Goal: Contribute content: Contribute content

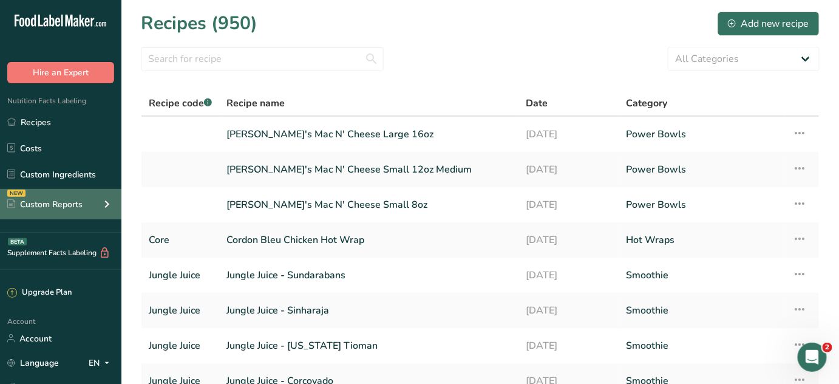
click at [67, 208] on div "Custom Reports" at bounding box center [44, 204] width 75 height 13
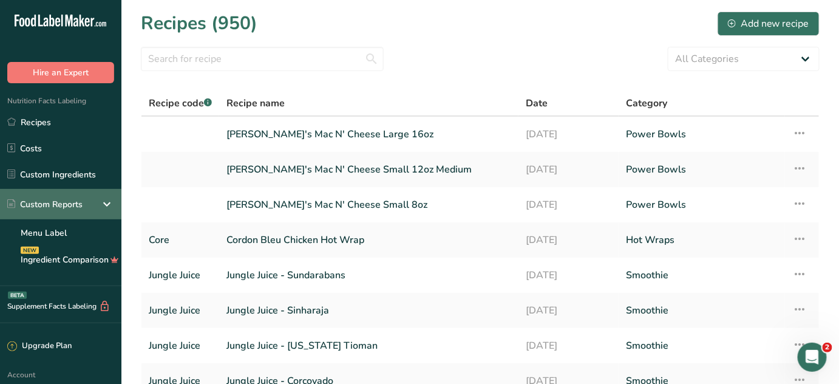
click at [86, 205] on div "Custom Reports" at bounding box center [60, 204] width 121 height 30
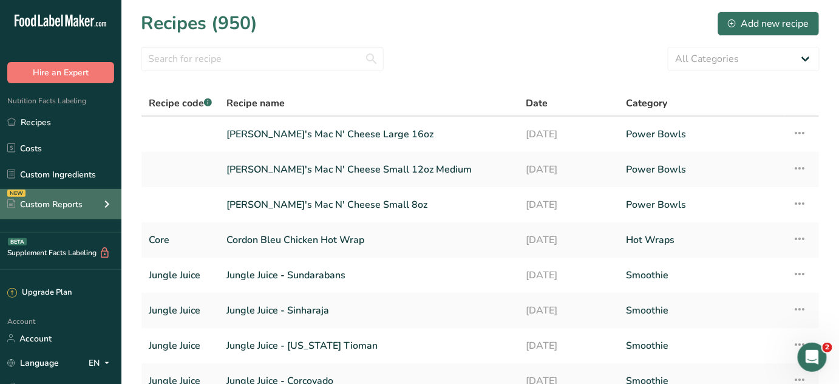
click at [90, 204] on div "NEW Custom Reports" at bounding box center [60, 204] width 121 height 30
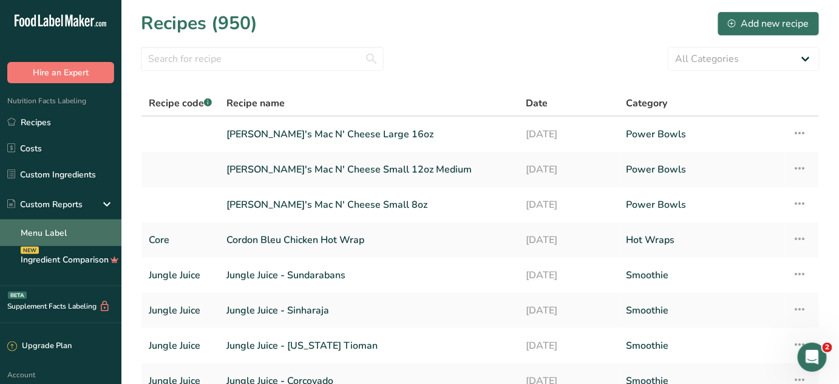
click at [45, 232] on link "Menu Label" at bounding box center [60, 232] width 121 height 27
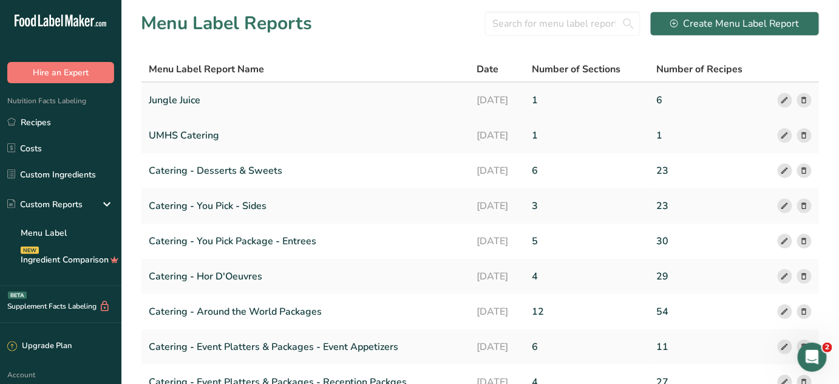
click at [201, 98] on link "Jungle Juice" at bounding box center [305, 99] width 313 height 25
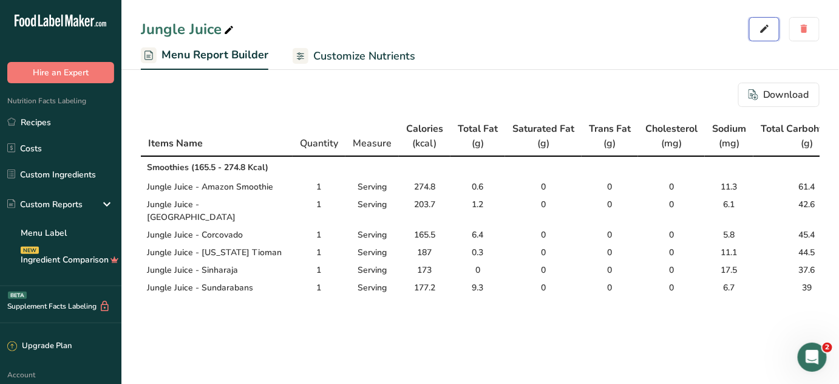
click at [760, 28] on icon "button" at bounding box center [764, 29] width 11 height 17
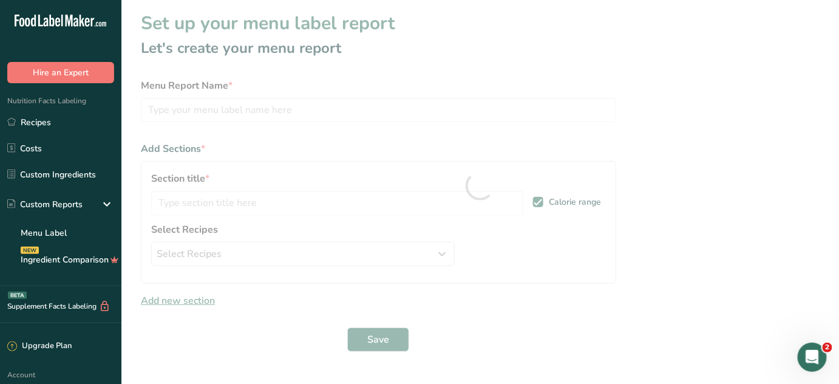
type input "Jungle Juice"
type input "Smoothies"
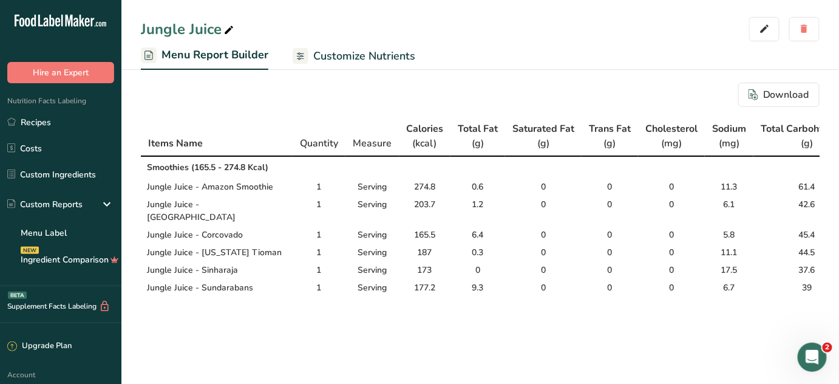
click at [198, 58] on span "Menu Report Builder" at bounding box center [214, 55] width 107 height 16
click at [218, 61] on span "Menu Report Builder" at bounding box center [214, 55] width 107 height 16
click at [50, 232] on link "Menu Label" at bounding box center [60, 232] width 121 height 27
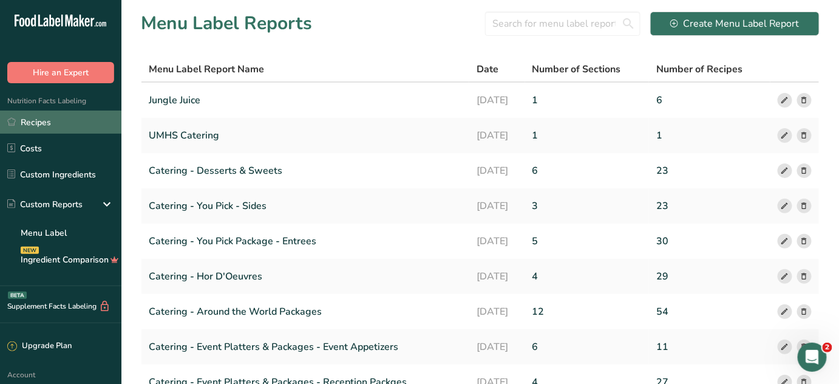
click at [27, 121] on link "Recipes" at bounding box center [60, 121] width 121 height 23
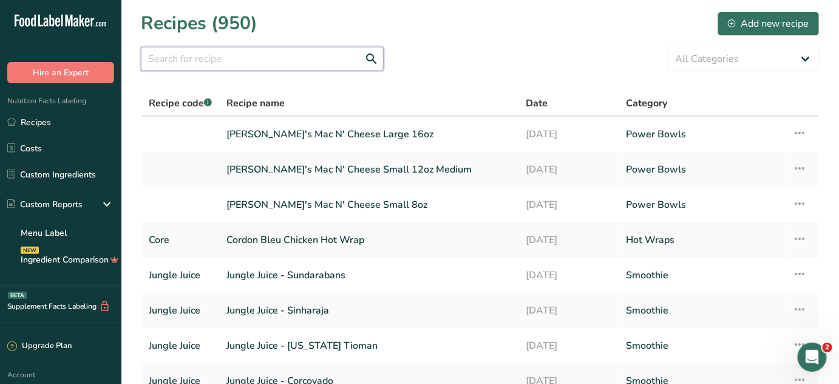
click at [211, 63] on input "text" at bounding box center [262, 59] width 243 height 24
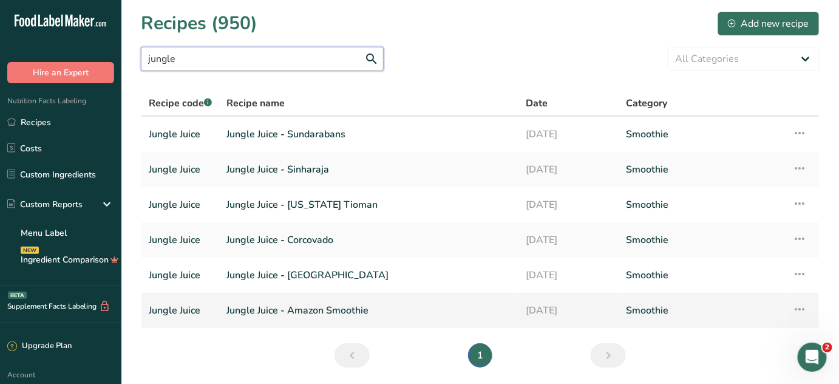
type input "jungle"
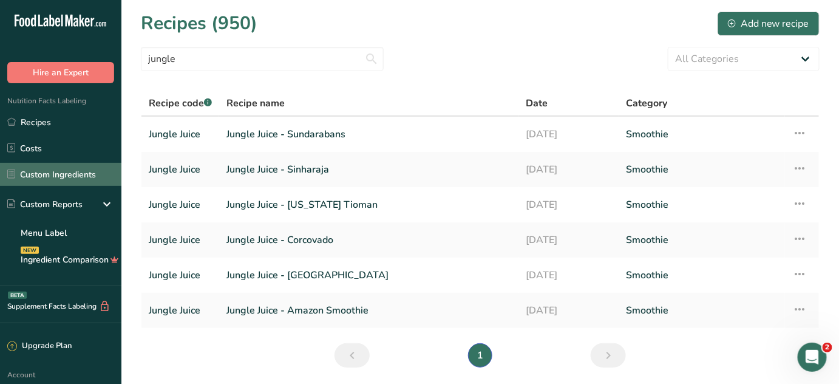
click at [45, 176] on link "Custom Ingredients" at bounding box center [60, 174] width 121 height 23
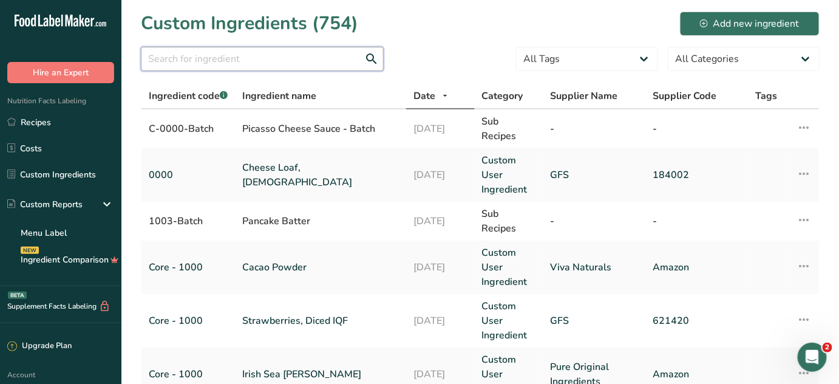
click at [243, 51] on input "text" at bounding box center [262, 59] width 243 height 24
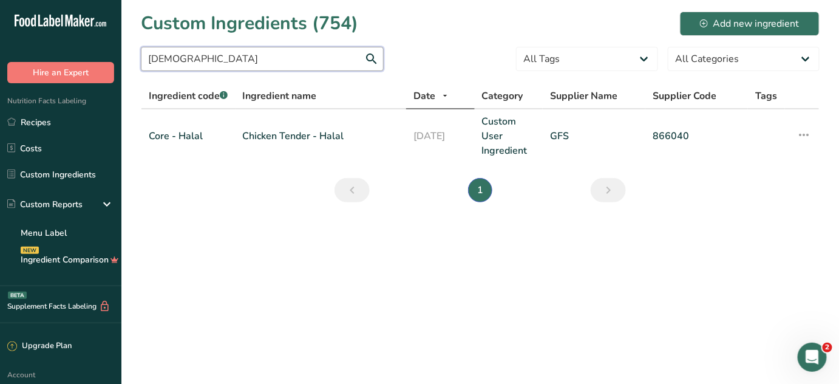
type input "halal"
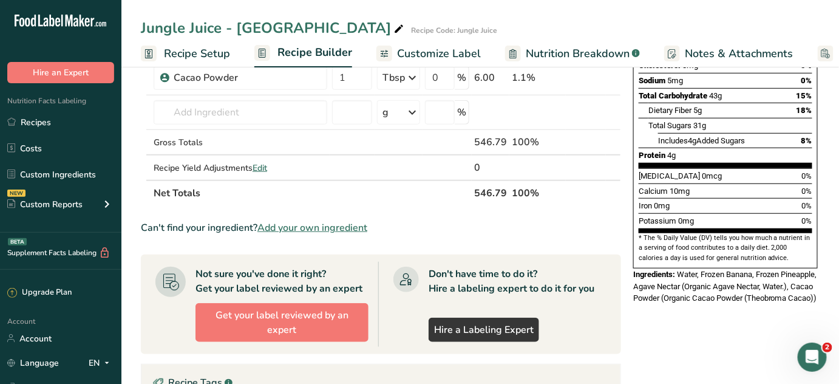
scroll to position [276, 0]
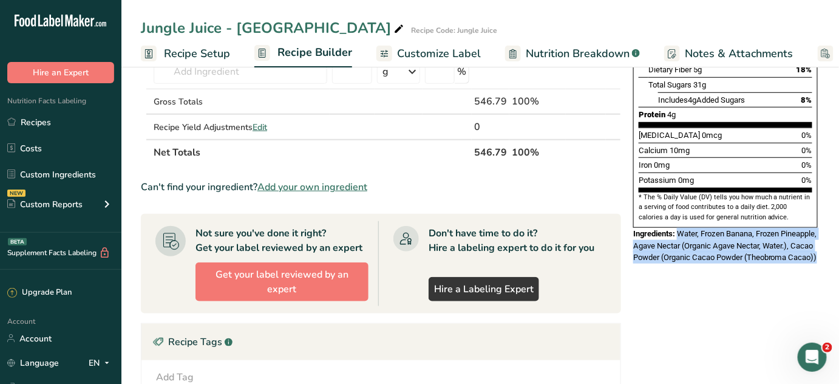
drag, startPoint x: 676, startPoint y: 200, endPoint x: 707, endPoint y: 238, distance: 49.6
click at [707, 238] on div "Ingredients: Water, Frozen Banana, Frozen Pineapple, Agave Nectar (Organic Agav…" at bounding box center [725, 246] width 185 height 36
copy span "Water, Frozen Banana, Frozen Pineapple, Agave Nectar (Organic Agave Nectar, Wat…"
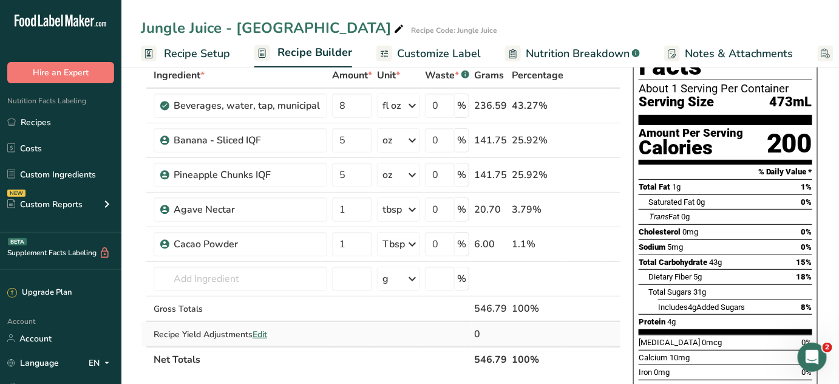
scroll to position [0, 0]
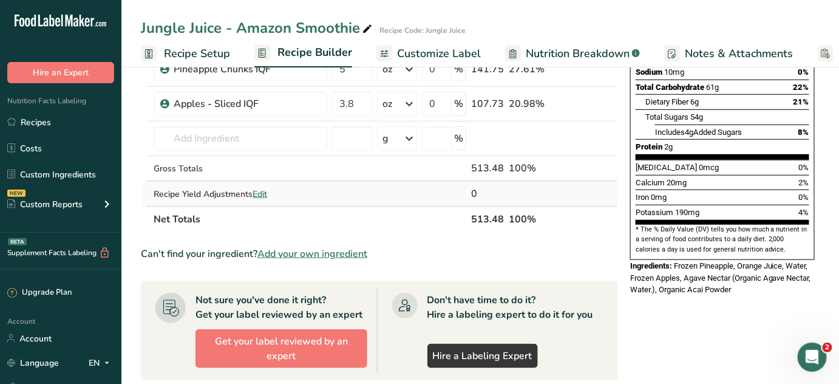
scroll to position [276, 0]
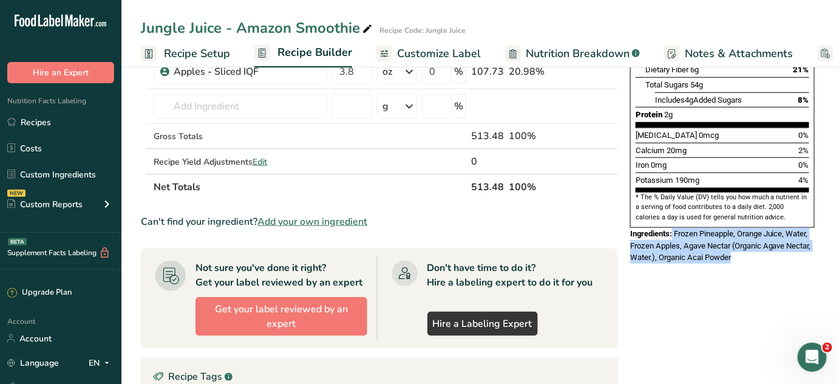
drag, startPoint x: 674, startPoint y: 201, endPoint x: 736, endPoint y: 228, distance: 67.4
click at [736, 228] on div "Ingredients: Frozen Pineapple, Orange Juice, Water, Frozen Apples, Agave Nectar…" at bounding box center [722, 246] width 185 height 36
copy div "Frozen Pineapple, Orange Juice, Water, Frozen Apples, Agave Nectar (Organic Aga…"
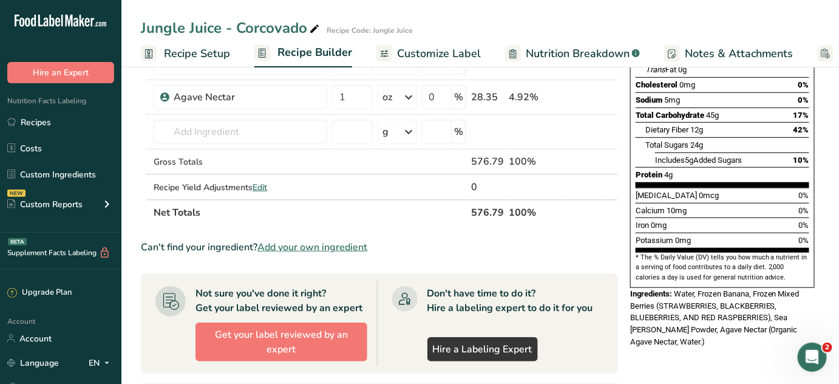
scroll to position [220, 0]
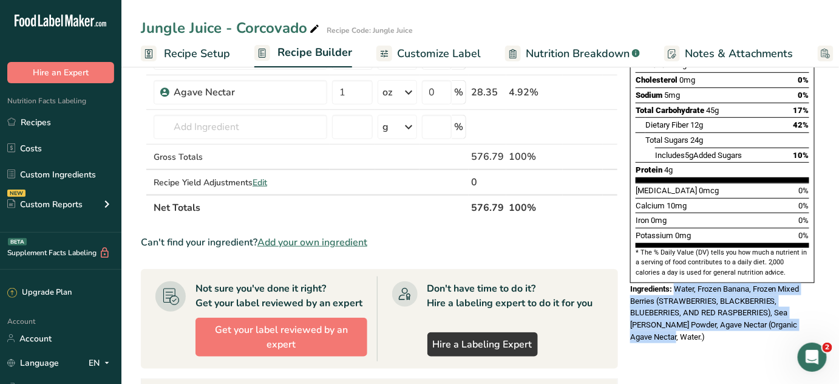
drag, startPoint x: 675, startPoint y: 256, endPoint x: 693, endPoint y: 303, distance: 50.5
click at [693, 303] on div "Ingredients: Water, Frozen Banana, Frozen Mixed Berries (STRAWBERRIES, BLACKBER…" at bounding box center [722, 312] width 185 height 59
copy span "Water, Frozen Banana, Frozen Mixed Berries (STRAWBERRIES, BLACKBERRIES, BLUEBER…"
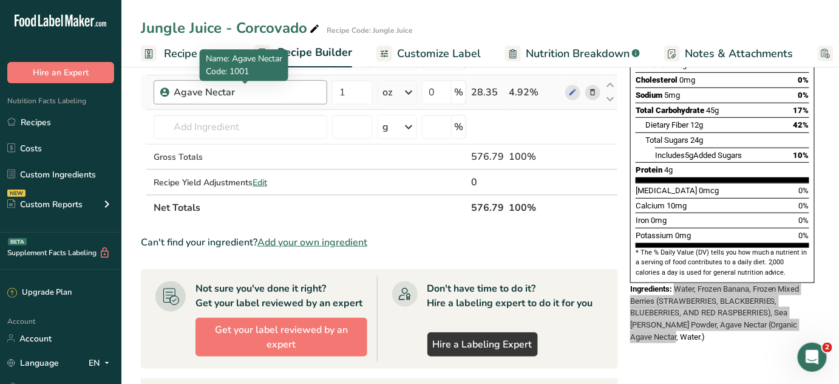
scroll to position [0, 0]
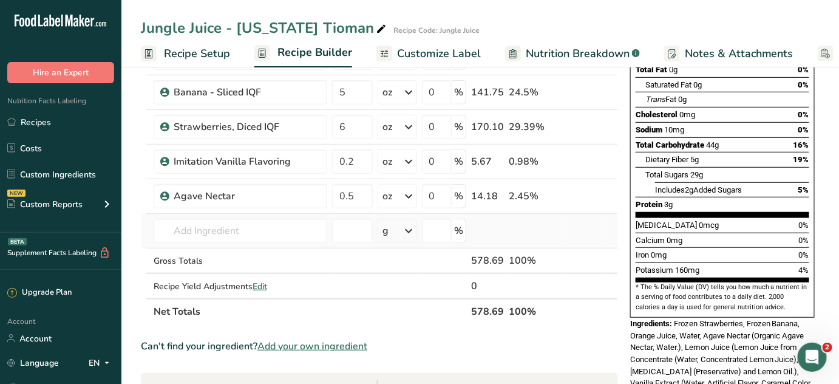
scroll to position [220, 0]
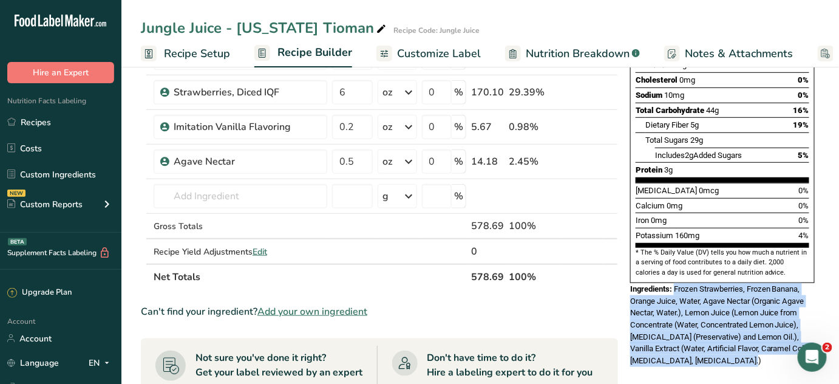
drag, startPoint x: 676, startPoint y: 257, endPoint x: 763, endPoint y: 333, distance: 115.3
click at [763, 333] on div "Ingredients: Frozen Strawberries, Frozen Banana, Orange Juice, Water, Agave Nec…" at bounding box center [722, 325] width 185 height 84
copy span "Frozen Strawberries, Frozen Banana, Orange Juice, Water, Agave Nectar (Organic …"
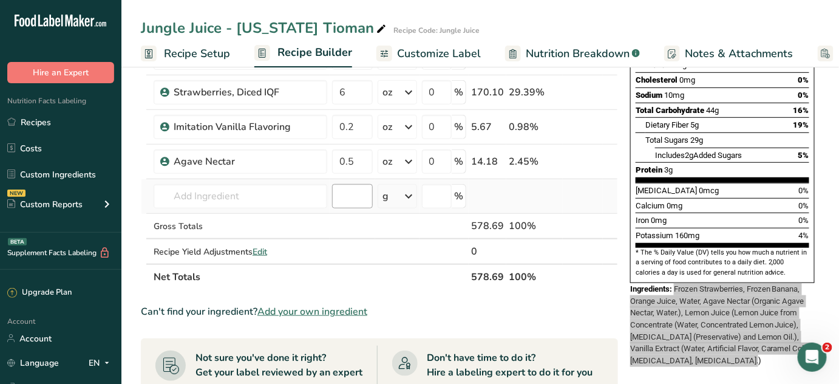
scroll to position [0, 0]
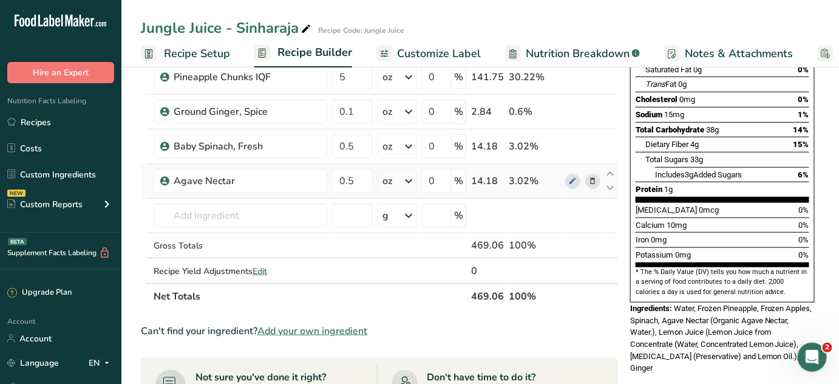
scroll to position [220, 0]
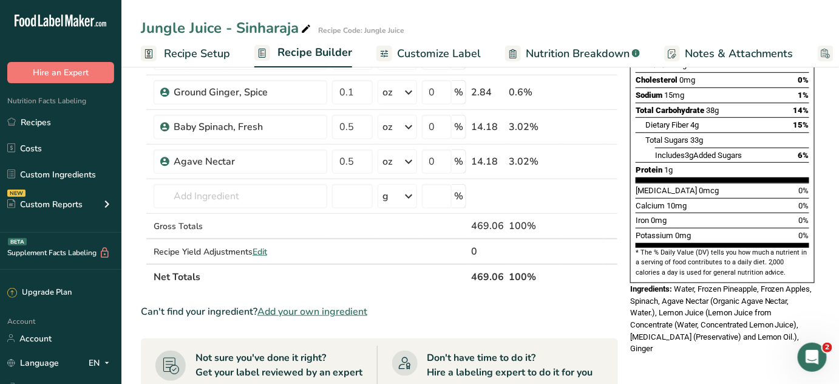
drag, startPoint x: 676, startPoint y: 256, endPoint x: 687, endPoint y: 318, distance: 62.9
click at [687, 318] on div "Ingredients: Water, Frozen Pineapple, Frozen Apples, Spinach, Agave Nectar (Org…" at bounding box center [722, 319] width 185 height 72
copy span "Water, Frozen Pineapple, Frozen Apples, Spinach, Agave Nectar (Organic Agave Ne…"
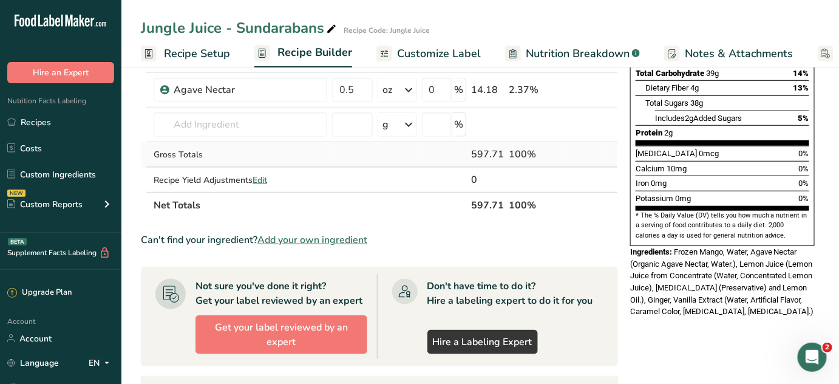
scroll to position [276, 0]
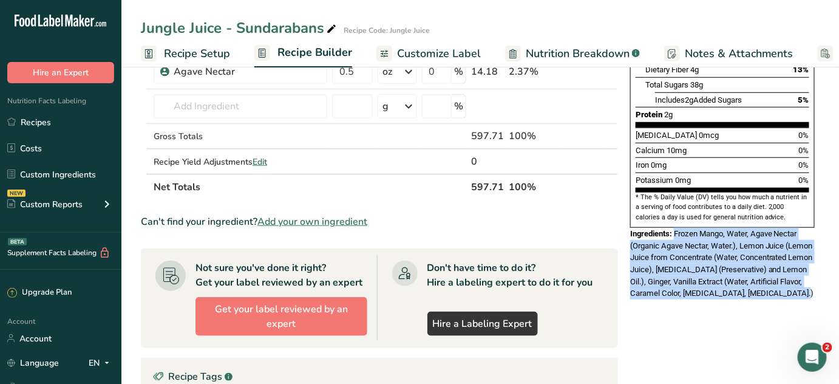
drag, startPoint x: 676, startPoint y: 201, endPoint x: 728, endPoint y: 273, distance: 89.1
click at [728, 273] on div "Ingredients: Frozen Mango, Water, Agave Nectar (Organic Agave Nectar, Water.), …" at bounding box center [722, 264] width 185 height 72
copy span "Frozen Mango, Water, Agave Nectar (Organic Agave Nectar, Water.), Lemon Juice (…"
click at [52, 121] on link "Recipes" at bounding box center [60, 121] width 121 height 23
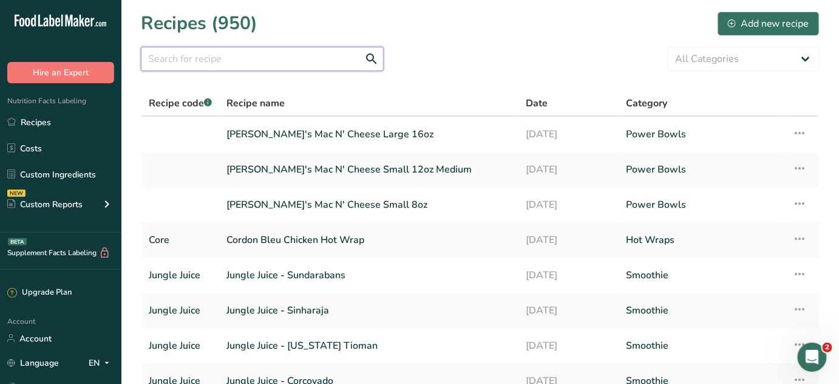
click at [228, 64] on input "text" at bounding box center [262, 59] width 243 height 24
type input "grab"
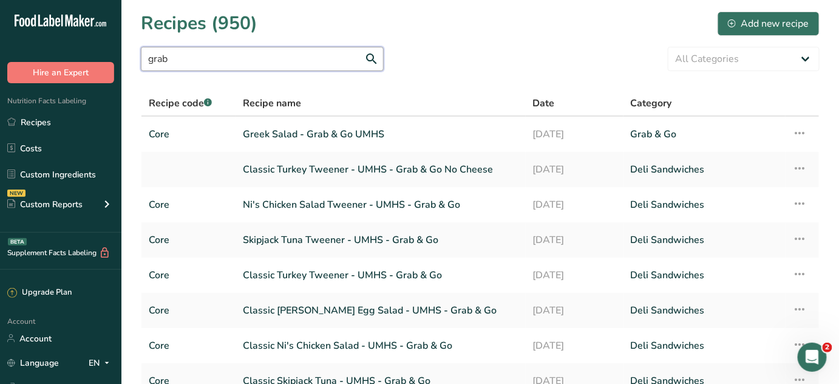
drag, startPoint x: 225, startPoint y: 64, endPoint x: 122, endPoint y: 67, distance: 102.6
click at [122, 67] on section "Recipes (950) Add new recipe grab All Categories Around the World Packages Bake…" at bounding box center [479, 263] width 717 height 527
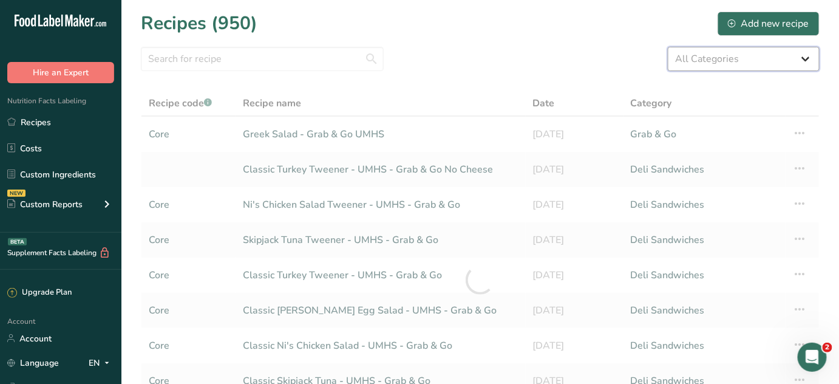
click at [788, 64] on select "All Categories Around the World Packages Baked Goods Batch Recipes berrybowls B…" at bounding box center [744, 59] width 152 height 24
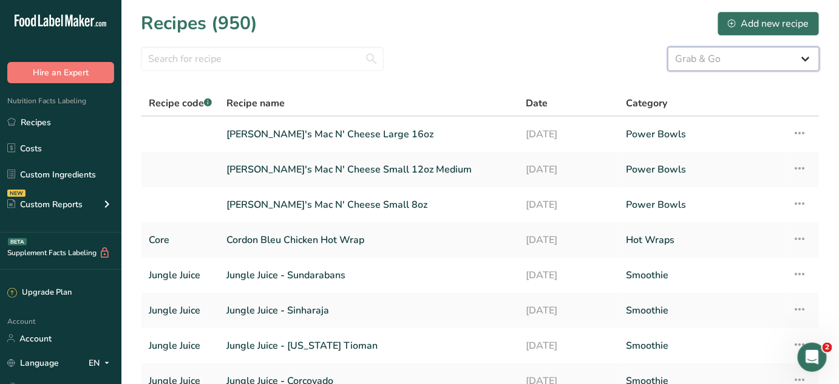
click at [668, 47] on select "All Categories Around the World Packages Baked Goods Batch Recipes berrybowls B…" at bounding box center [744, 59] width 152 height 24
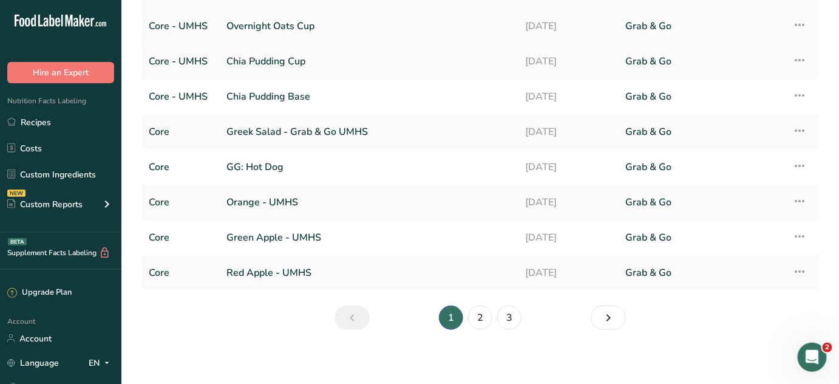
scroll to position [181, 0]
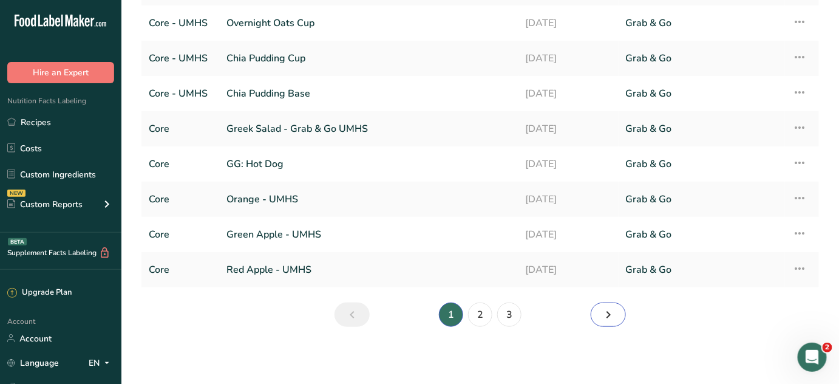
click at [615, 317] on icon "Next page" at bounding box center [608, 314] width 15 height 22
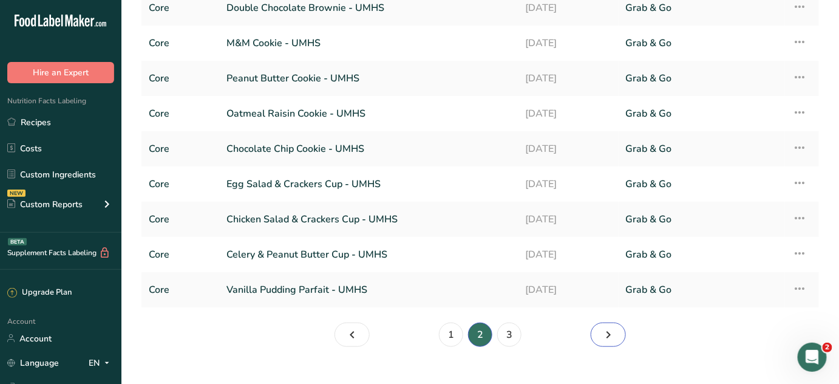
scroll to position [165, 0]
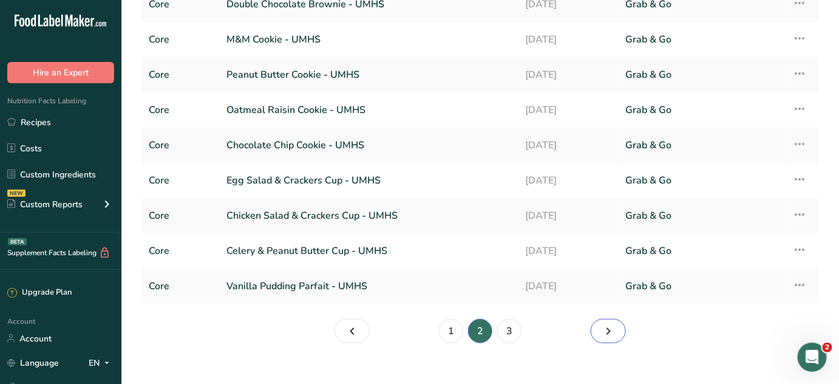
click at [620, 328] on link "Page 3." at bounding box center [608, 331] width 35 height 24
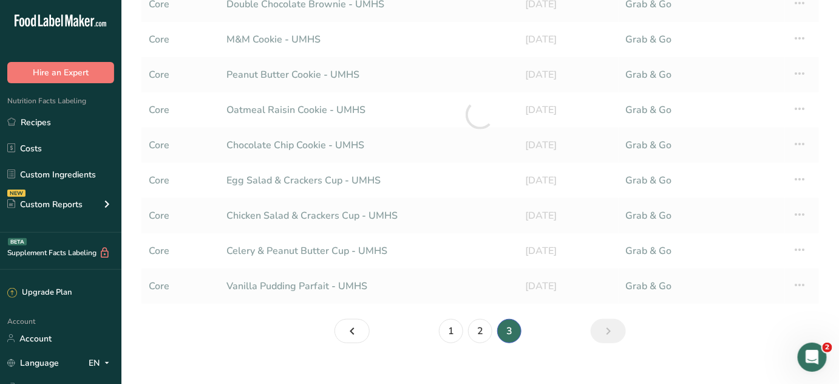
scroll to position [6, 0]
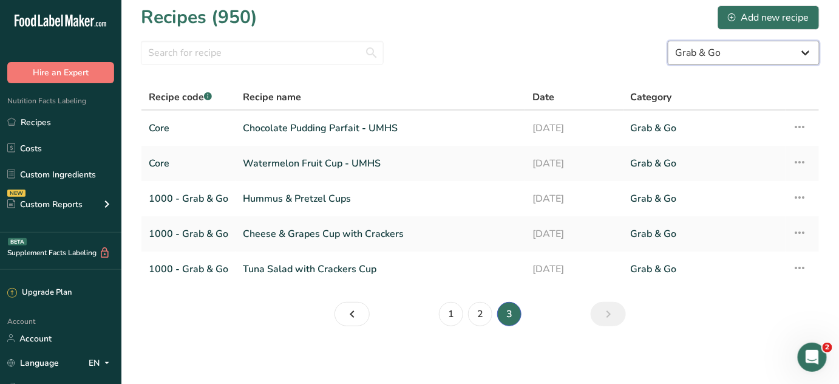
click at [765, 59] on select "All Categories Around the World Packages Baked Goods Batch Recipes berrybowls B…" at bounding box center [744, 53] width 152 height 24
select select "377"
click at [668, 41] on select "All Categories Around the World Packages Baked Goods Batch Recipes berrybowls B…" at bounding box center [744, 53] width 152 height 24
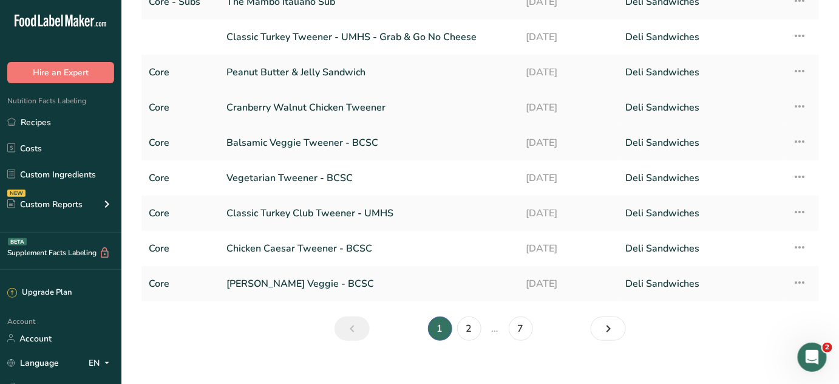
scroll to position [171, 0]
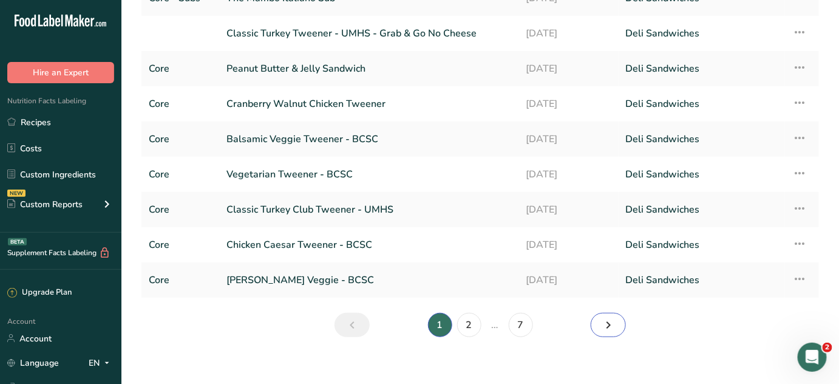
click at [598, 321] on link "Page 2." at bounding box center [608, 325] width 35 height 24
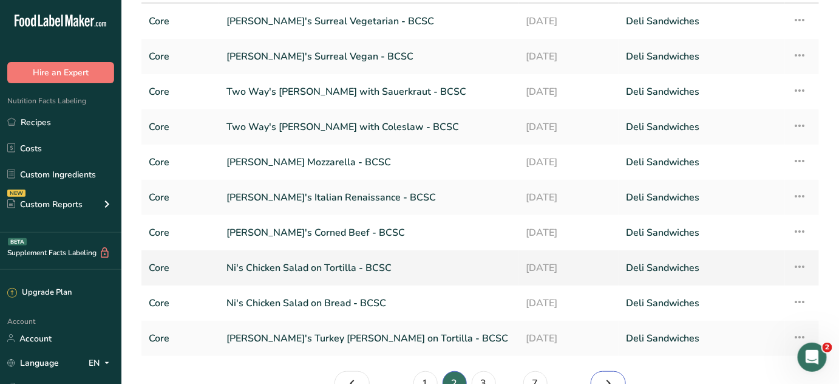
scroll to position [117, 0]
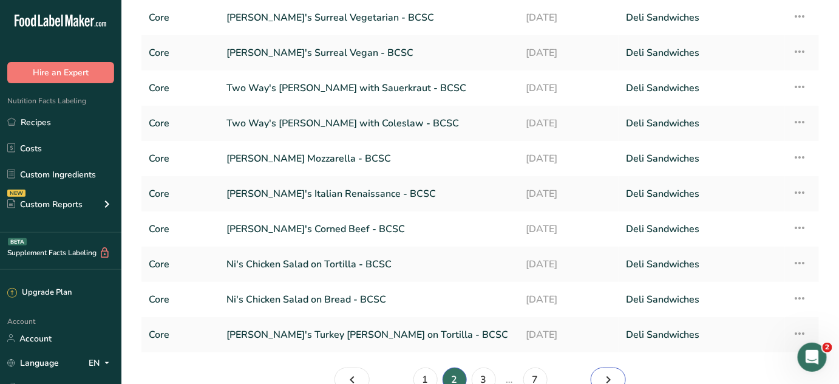
click at [603, 375] on icon "Page 3." at bounding box center [608, 379] width 15 height 22
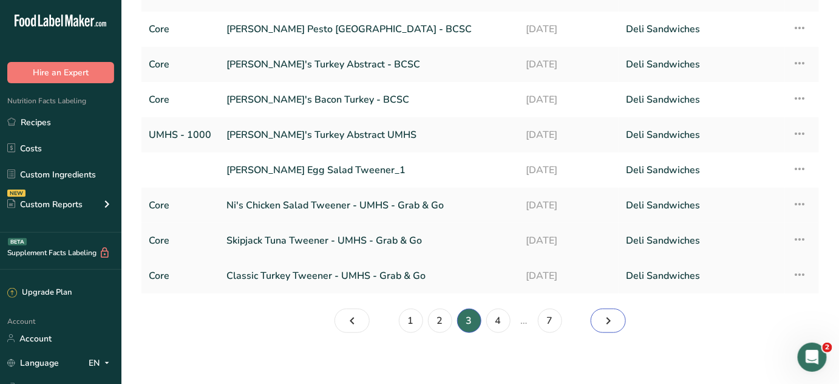
scroll to position [181, 0]
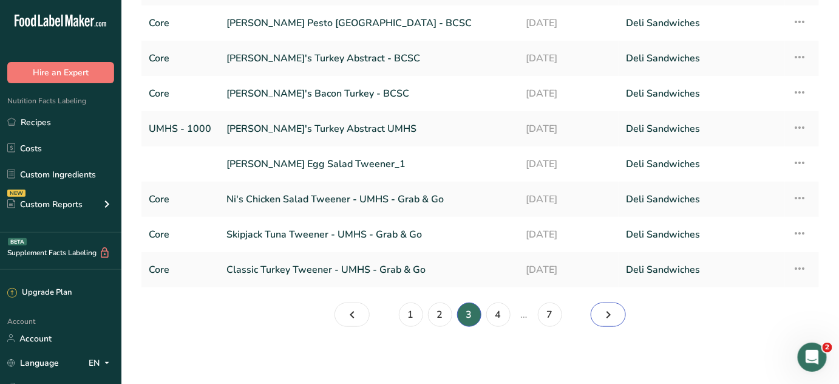
click at [621, 311] on link "Page 4." at bounding box center [608, 314] width 35 height 24
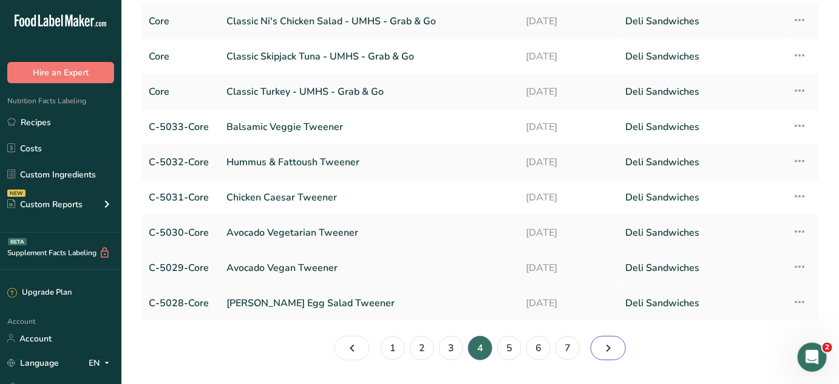
scroll to position [165, 0]
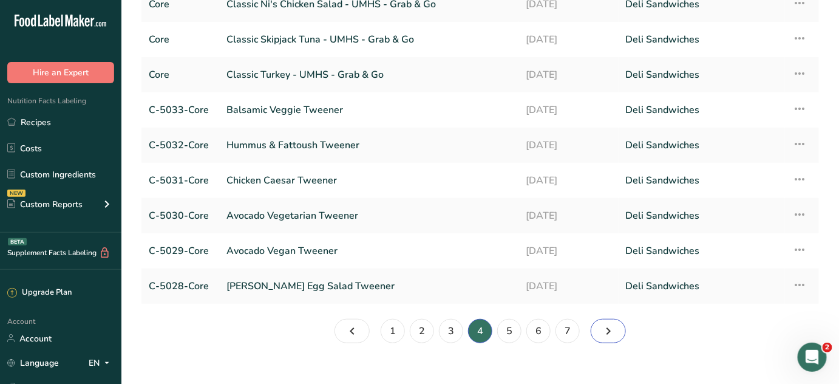
click at [605, 333] on icon "Page 5." at bounding box center [608, 331] width 15 height 22
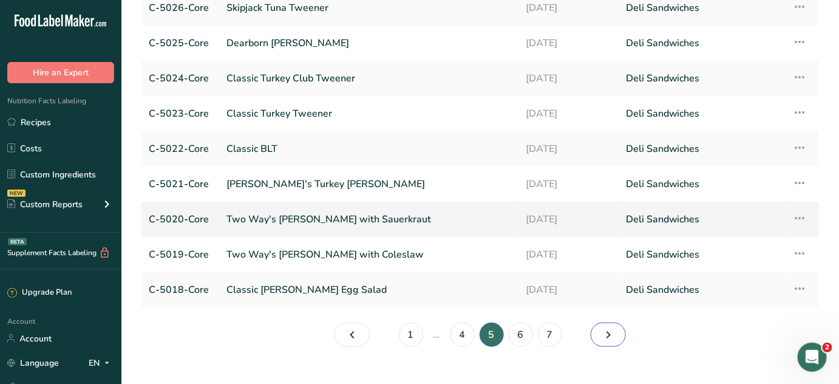
scroll to position [165, 0]
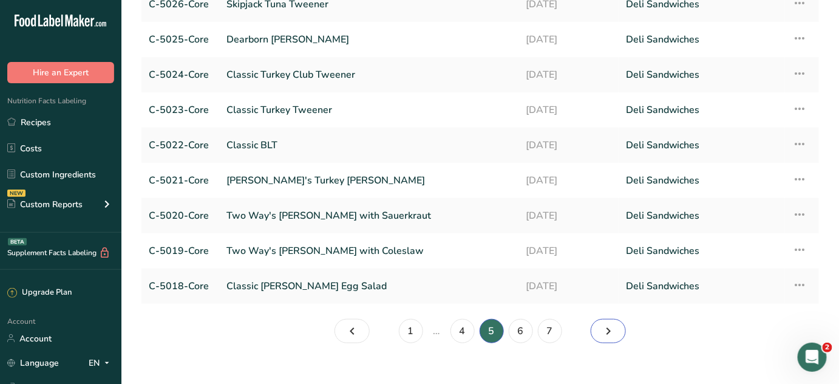
click at [620, 324] on link "Page 6." at bounding box center [608, 331] width 35 height 24
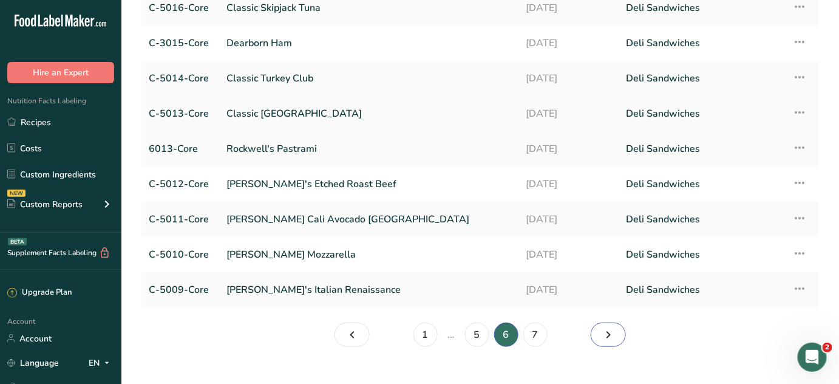
scroll to position [165, 0]
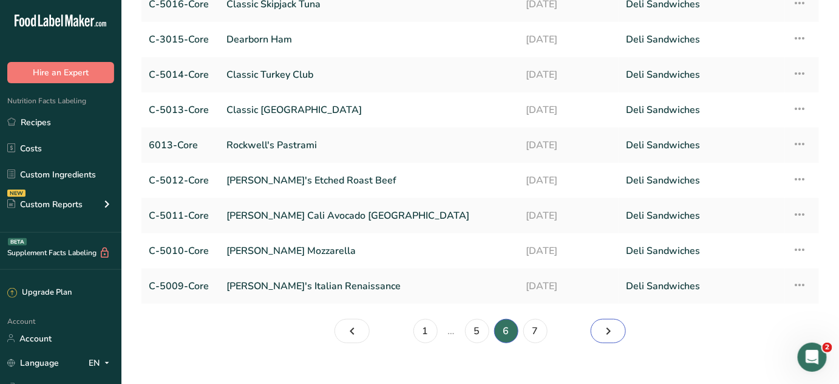
click at [609, 334] on icon "Page 7." at bounding box center [608, 331] width 15 height 22
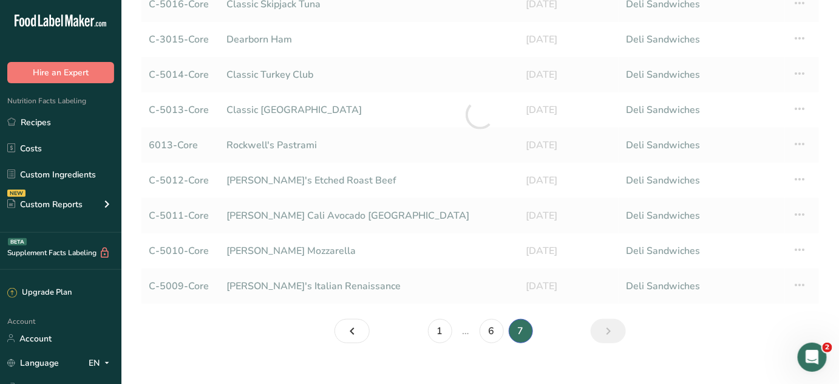
scroll to position [76, 0]
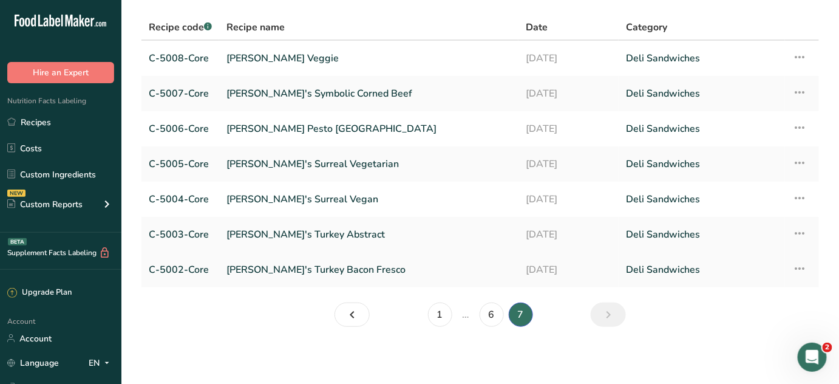
click at [798, 266] on icon at bounding box center [799, 268] width 15 height 22
click at [816, 288] on section "Recipes (950) Add new recipe All Categories Around the World Packages Baked Goo…" at bounding box center [479, 135] width 717 height 422
click at [356, 307] on icon "Page 6." at bounding box center [352, 314] width 15 height 22
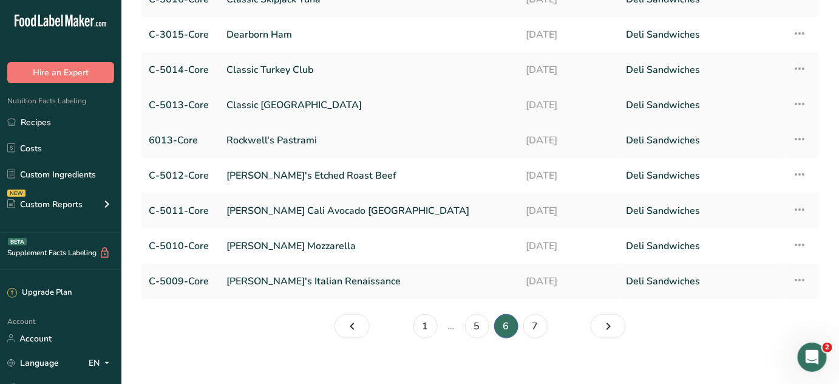
scroll to position [181, 0]
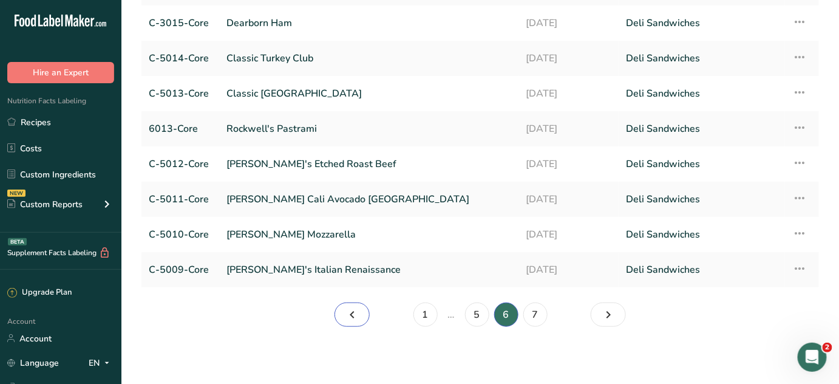
click at [354, 313] on icon "Page 5." at bounding box center [352, 314] width 15 height 22
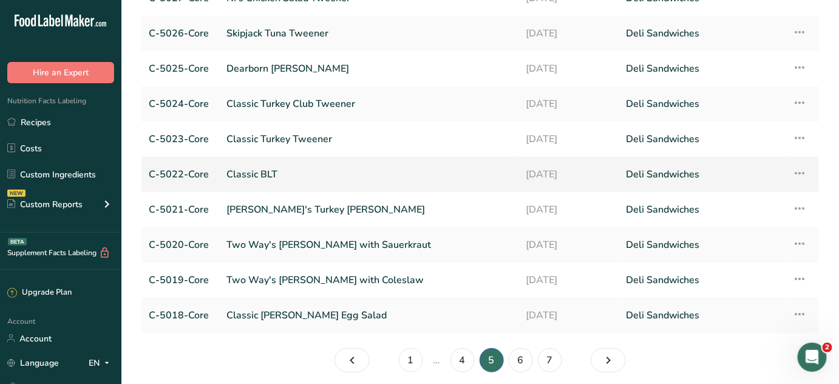
scroll to position [181, 0]
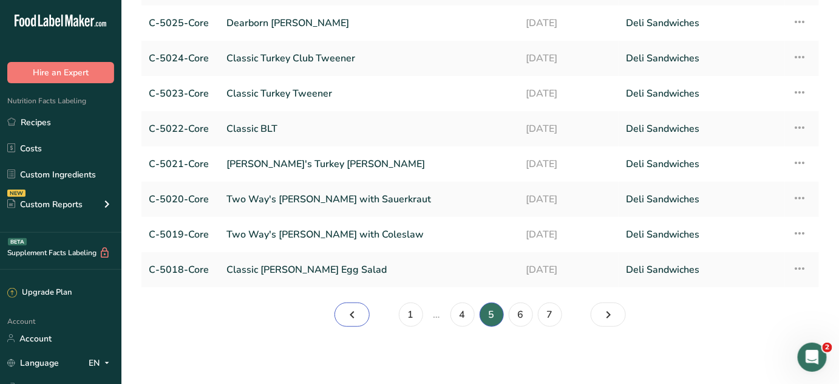
click at [354, 313] on icon "Page 4." at bounding box center [352, 314] width 15 height 22
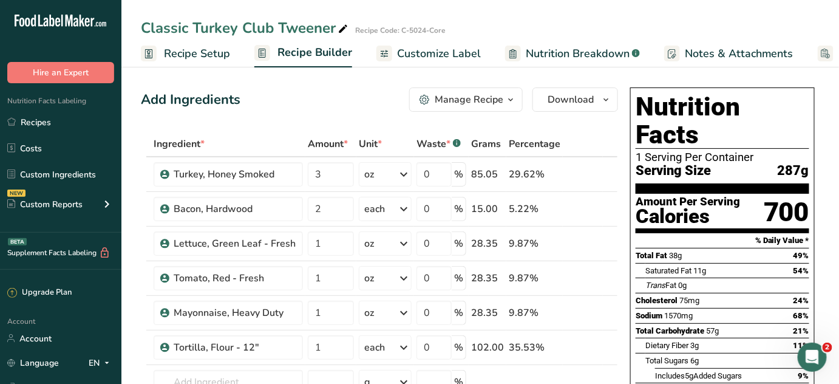
click at [518, 97] on span "button" at bounding box center [510, 99] width 15 height 15
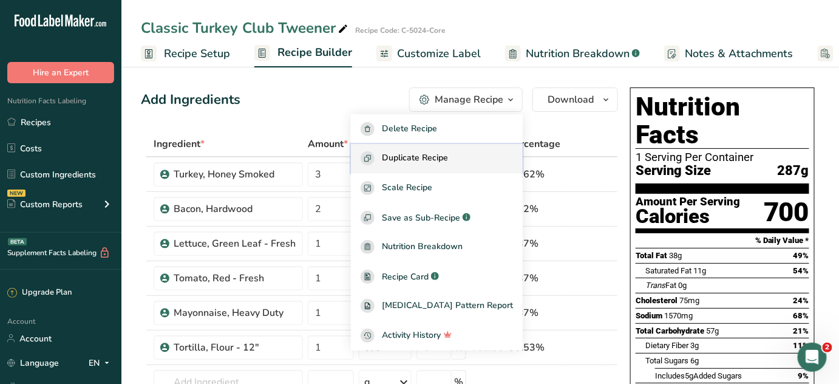
click at [447, 158] on span "Duplicate Recipe" at bounding box center [415, 158] width 66 height 14
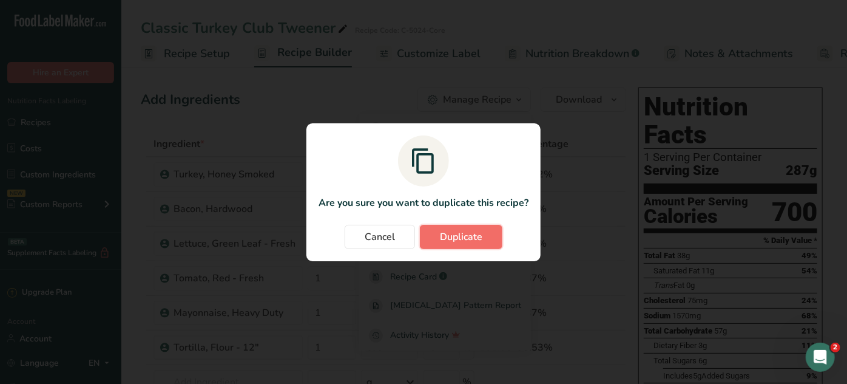
click at [470, 229] on span "Duplicate" at bounding box center [461, 236] width 42 height 15
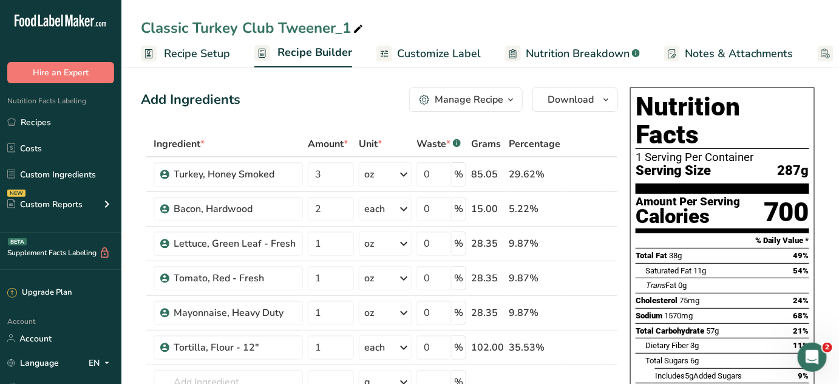
click at [357, 27] on icon at bounding box center [358, 29] width 11 height 17
type input "Classic Turkey Club Tweener - Grab & Go Halal"
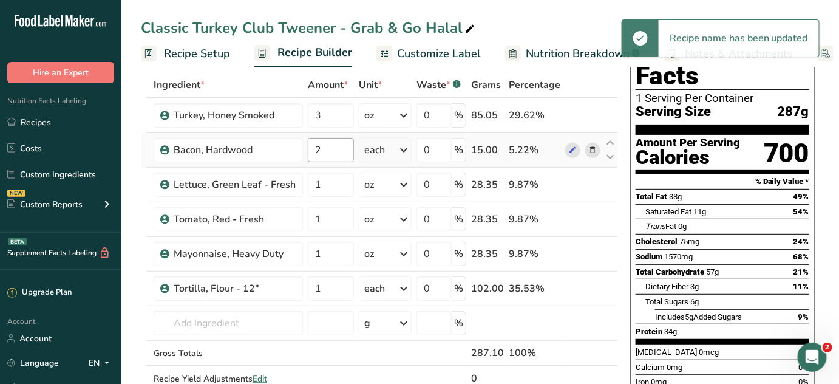
scroll to position [55, 0]
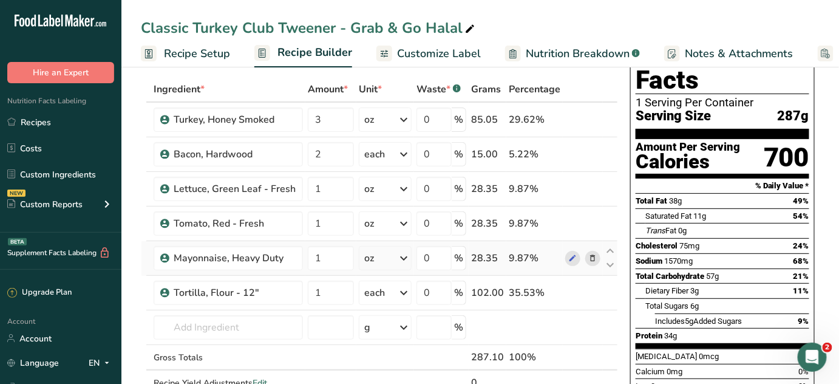
click at [591, 259] on icon at bounding box center [592, 258] width 8 height 13
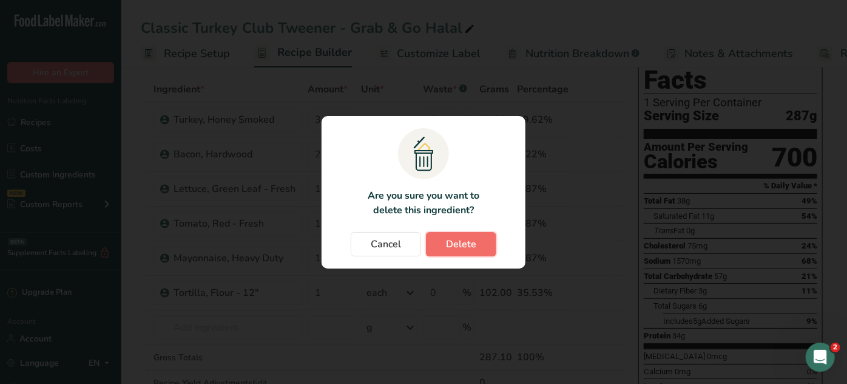
click at [452, 239] on span "Delete" at bounding box center [461, 244] width 30 height 15
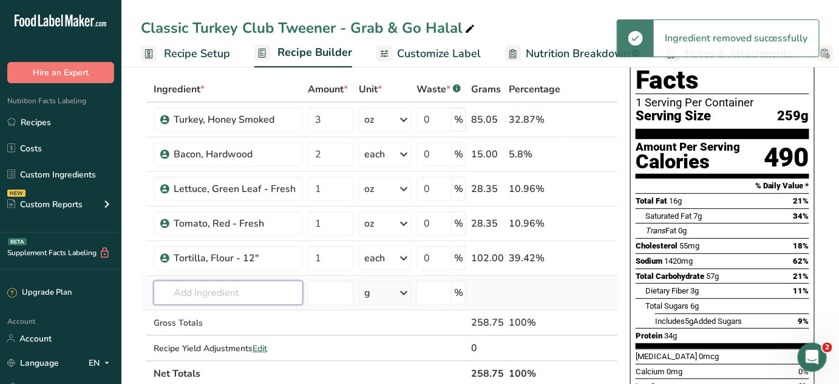
click at [223, 286] on input "text" at bounding box center [228, 292] width 149 height 24
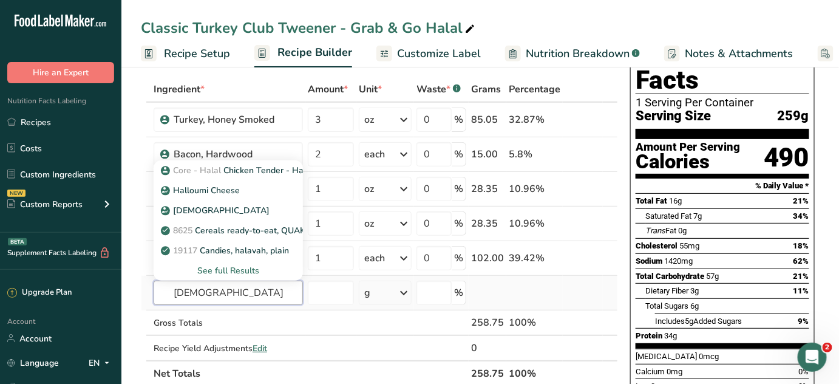
type input "[DEMOGRAPHIC_DATA]"
click at [235, 266] on div "See full Results" at bounding box center [228, 270] width 130 height 13
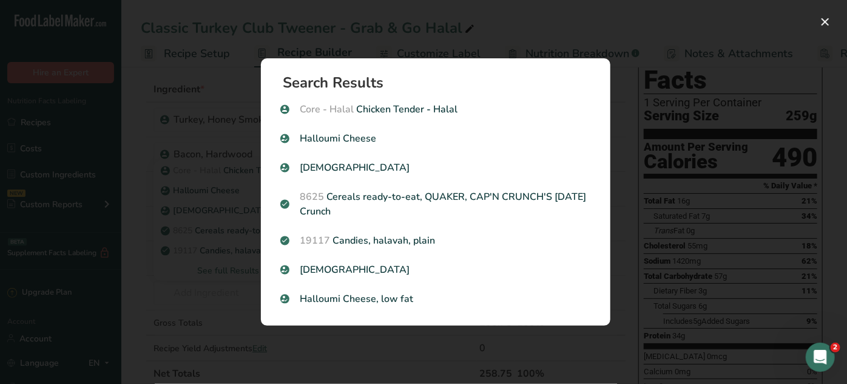
click at [242, 222] on div "Search Results Core - Halal Chicken Tender - Halal Halloumi Cheese [GEOGRAPHIC_…" at bounding box center [436, 192] width 388 height 306
click at [632, 268] on div "Search results modal" at bounding box center [423, 192] width 847 height 384
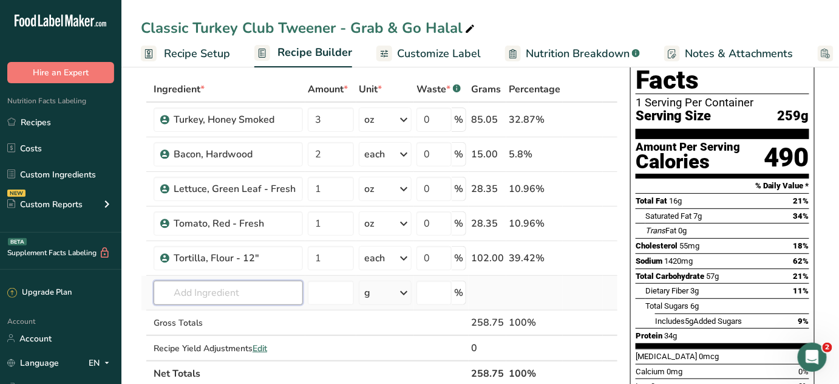
click at [215, 293] on input "text" at bounding box center [228, 292] width 149 height 24
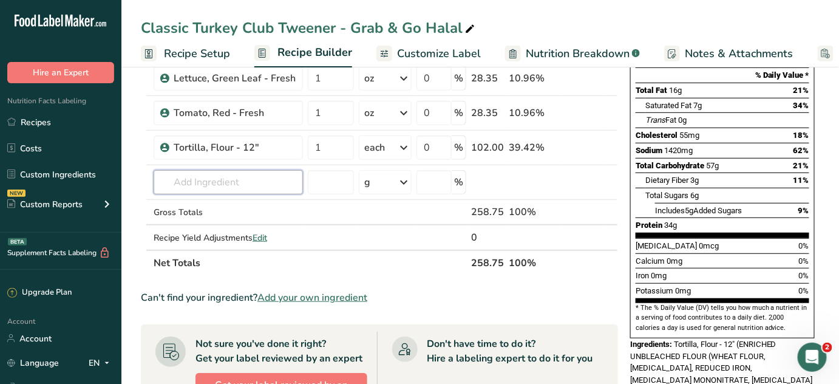
scroll to position [165, 0]
click at [333, 294] on span "Add your own ingredient" at bounding box center [312, 297] width 110 height 15
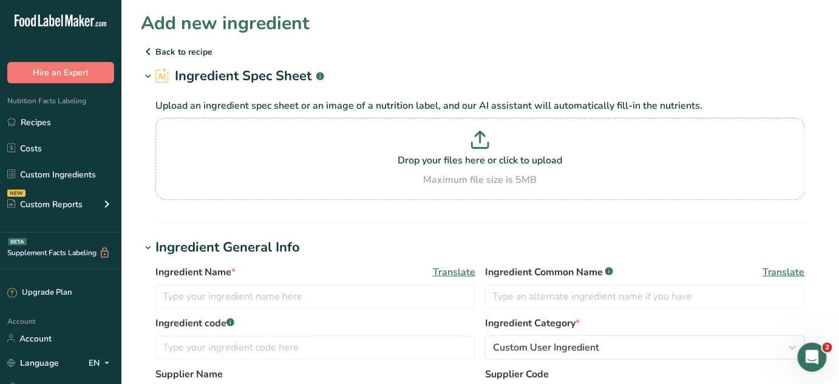
click at [217, 24] on h1 "Add new ingredient" at bounding box center [225, 23] width 169 height 27
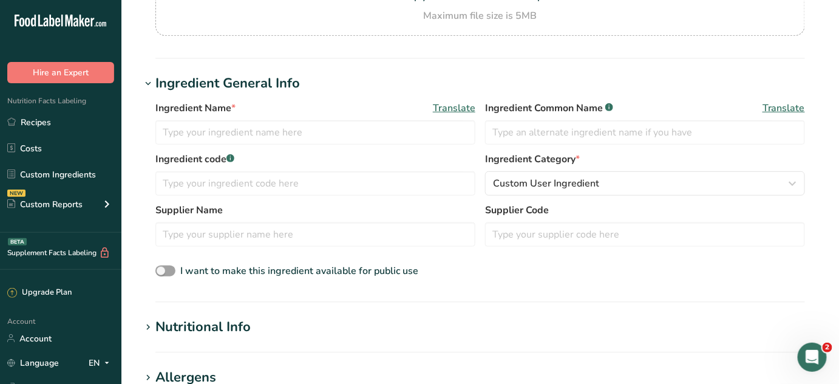
scroll to position [165, 0]
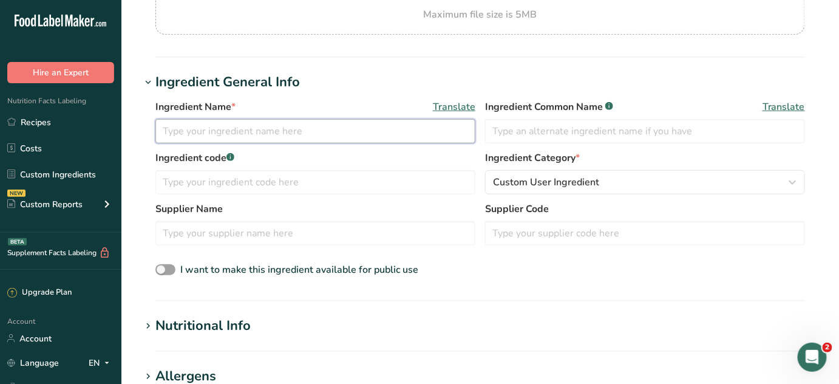
click at [248, 125] on input "text" at bounding box center [315, 131] width 320 height 24
type input "Deli Turkey - [DEMOGRAPHIC_DATA]"
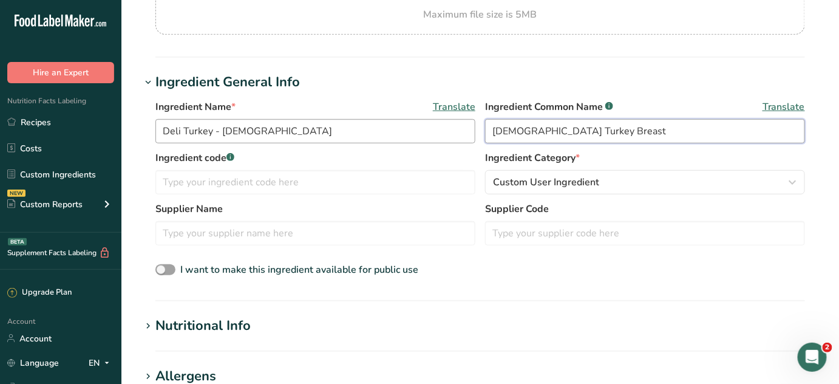
type input "Halal Turkey Breast"
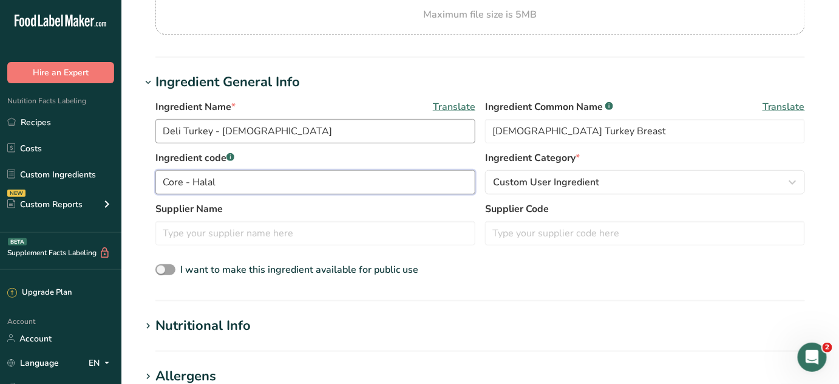
type input "Core - Halal"
click at [160, 328] on div "Nutritional Info" at bounding box center [202, 326] width 95 height 20
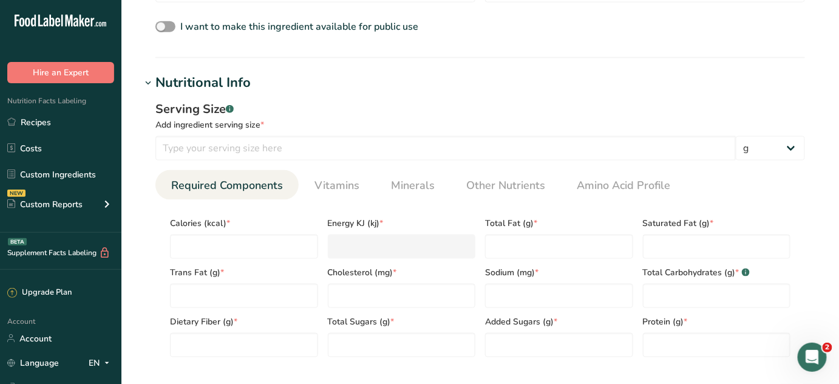
scroll to position [441, 0]
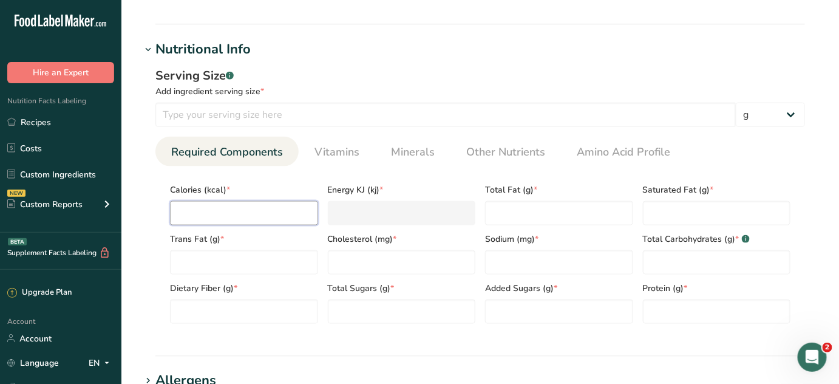
click at [220, 214] on input "number" at bounding box center [244, 213] width 148 height 24
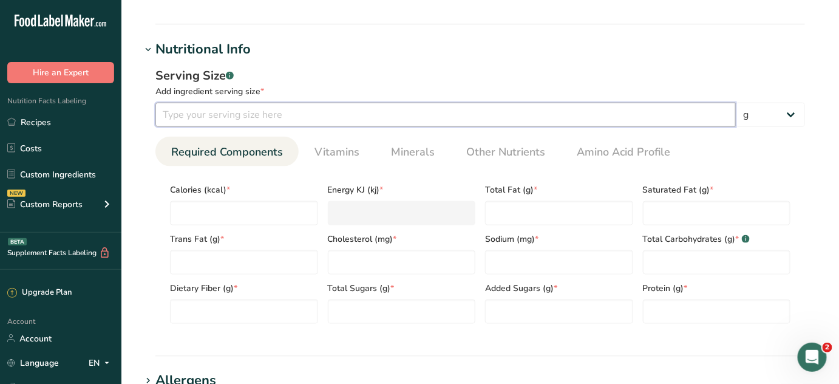
click at [274, 117] on input "number" at bounding box center [445, 115] width 580 height 24
type input "56"
type input "6"
type KJ "25.1"
type input "60"
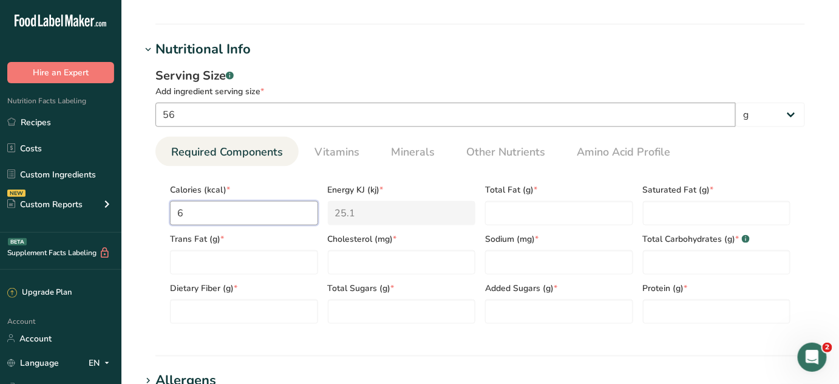
type KJ "251"
type input "60"
type Fat "0"
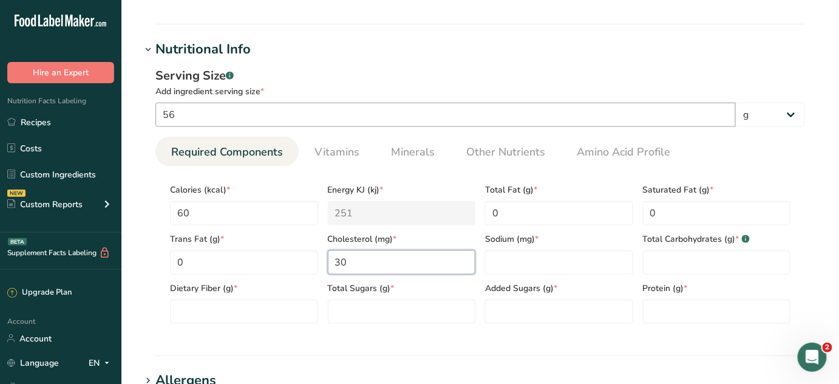
type input "30"
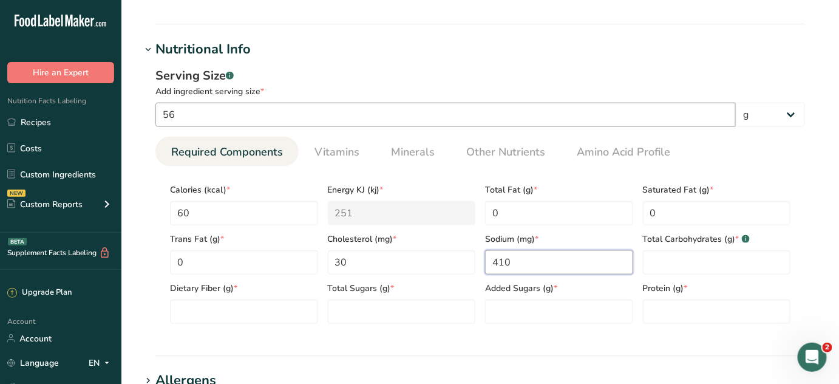
type input "410"
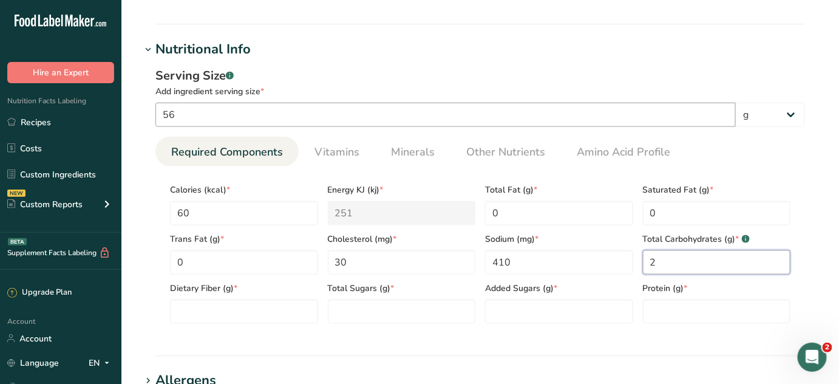
type Carbohydrates "2"
type Fiber "0"
type Sugars "1"
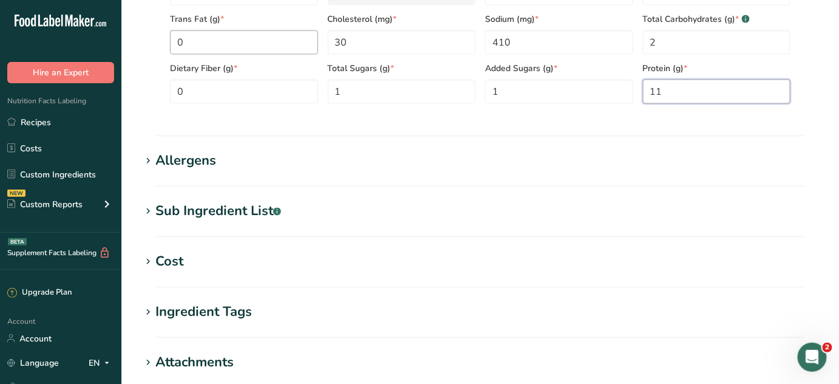
scroll to position [662, 0]
type input "11"
click at [154, 205] on span at bounding box center [148, 211] width 15 height 15
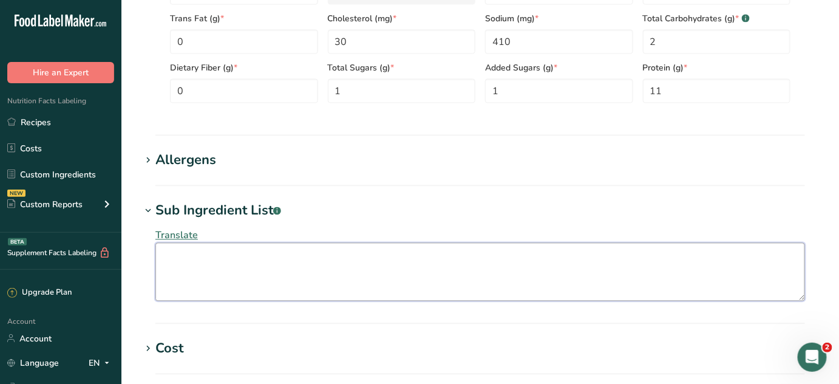
click at [204, 262] on textarea at bounding box center [479, 272] width 649 height 58
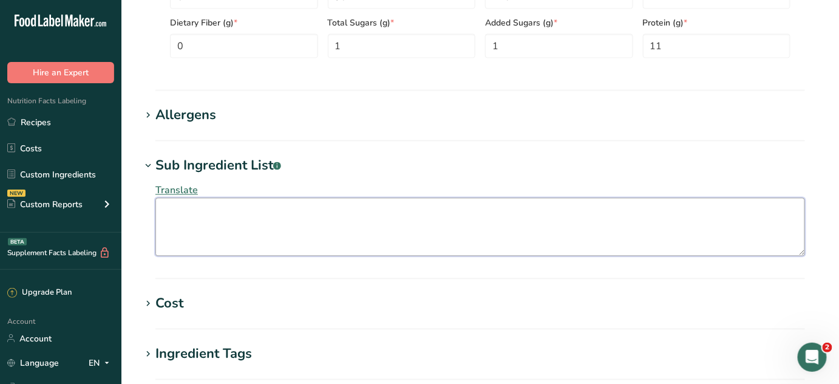
scroll to position [717, 0]
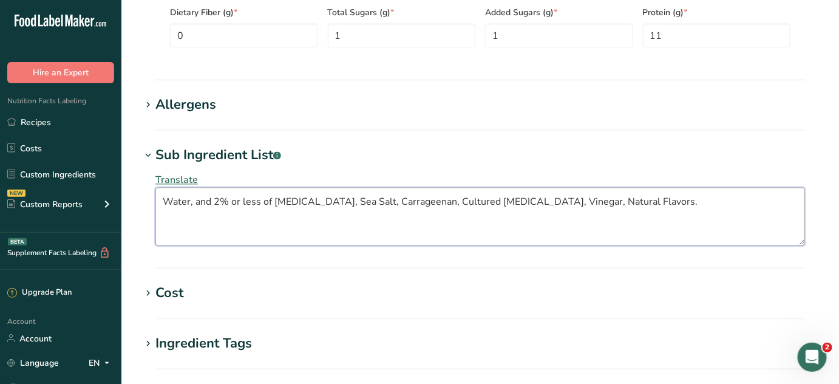
click at [160, 202] on textarea "Water, and 2% or less of Dextrose, Sea Salt, Carrageenan, Cultured Dextrose, Vi…" at bounding box center [479, 217] width 649 height 58
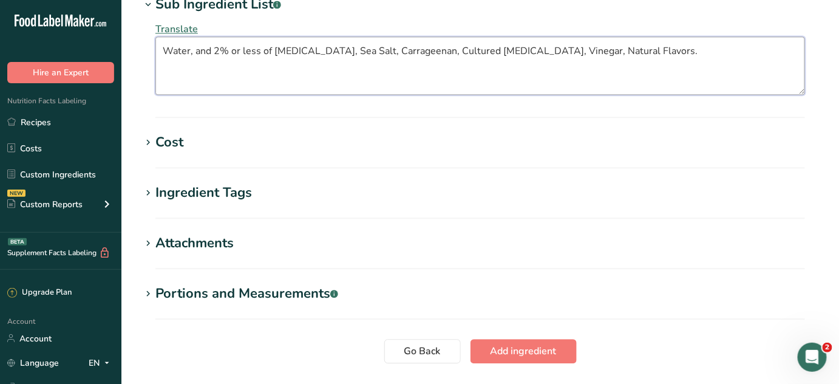
scroll to position [882, 0]
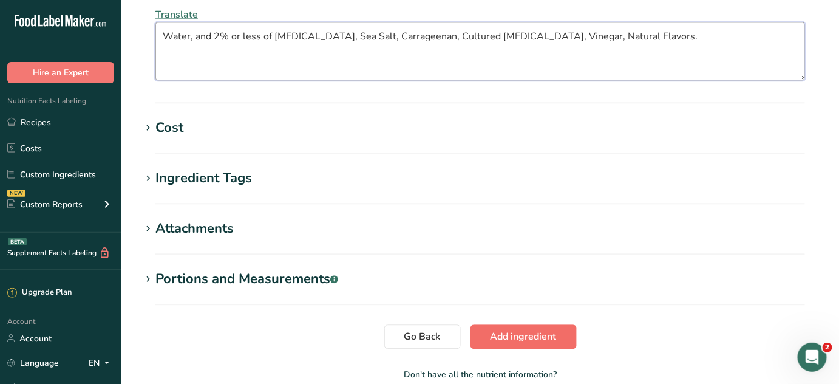
type textarea "Water, and 2% or less of Dextrose, Sea Salt, Carrageenan, Cultured Dextrose, Vi…"
click at [544, 337] on span "Add ingredient" at bounding box center [523, 336] width 66 height 15
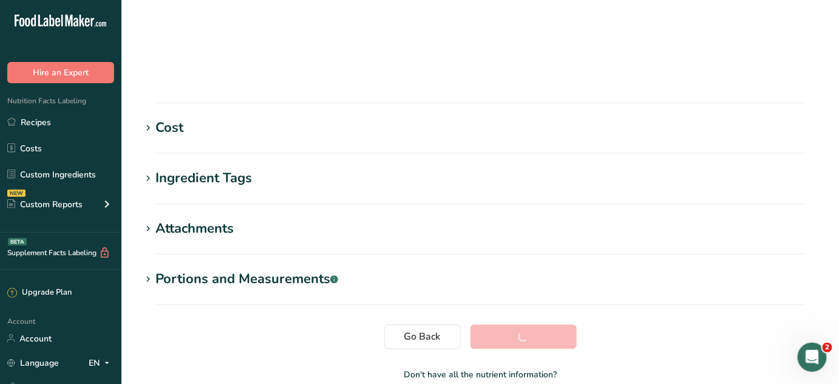
scroll to position [268, 0]
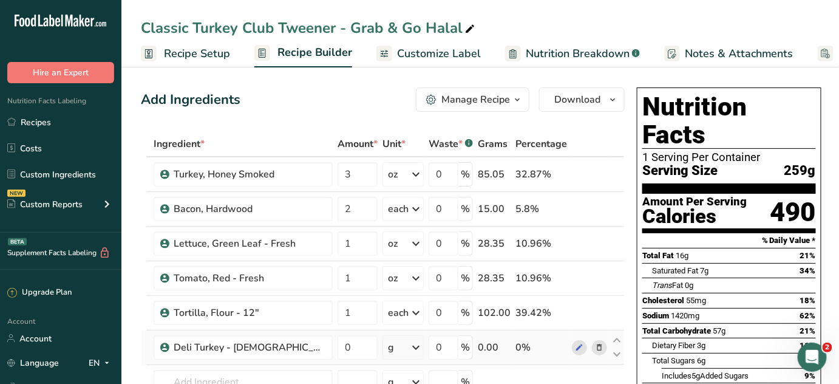
click at [386, 347] on div "g" at bounding box center [402, 347] width 41 height 24
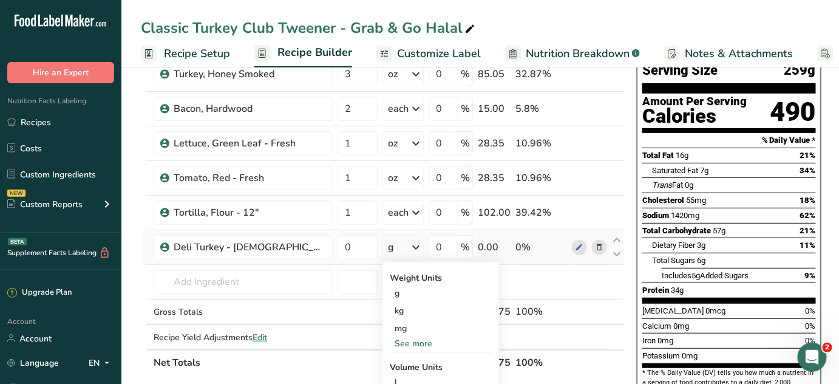
scroll to position [110, 0]
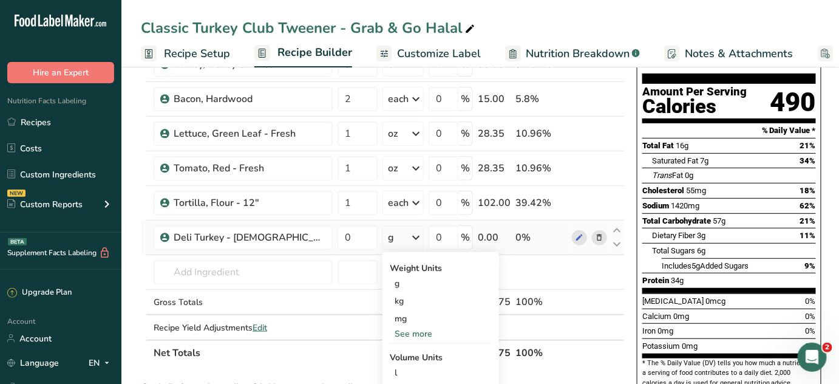
click at [390, 331] on div "See more" at bounding box center [441, 333] width 102 height 13
click at [390, 371] on div "oz" at bounding box center [441, 371] width 102 height 18
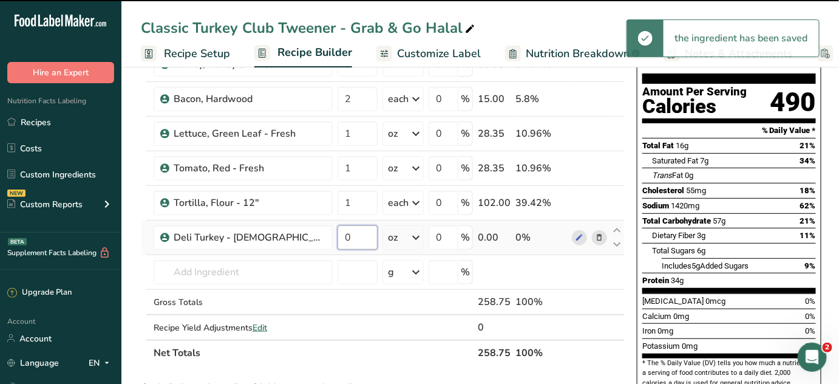
click at [337, 240] on input "0" at bounding box center [357, 237] width 40 height 24
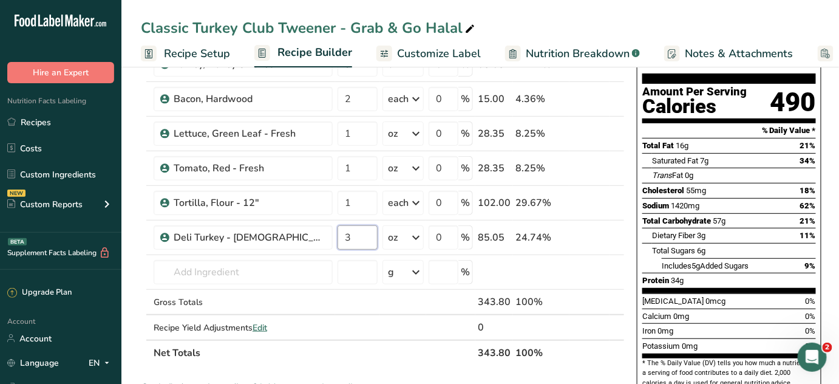
type input "3"
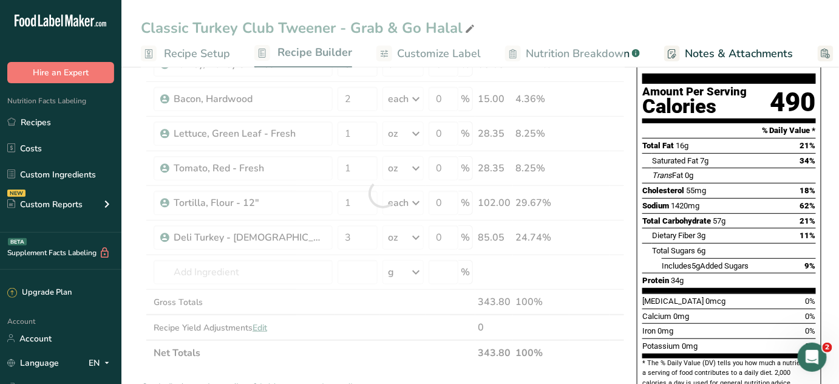
click at [632, 245] on div "Nutrition Facts 1 Serving Per Container Serving Size 259g Amount Per Serving Ca…" at bounding box center [729, 335] width 194 height 724
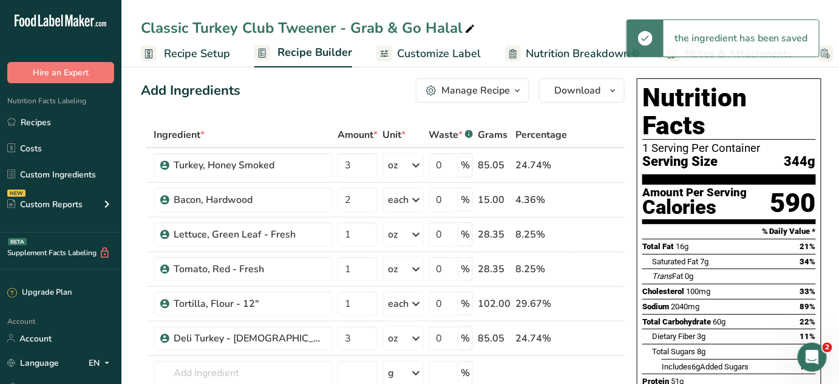
scroll to position [0, 0]
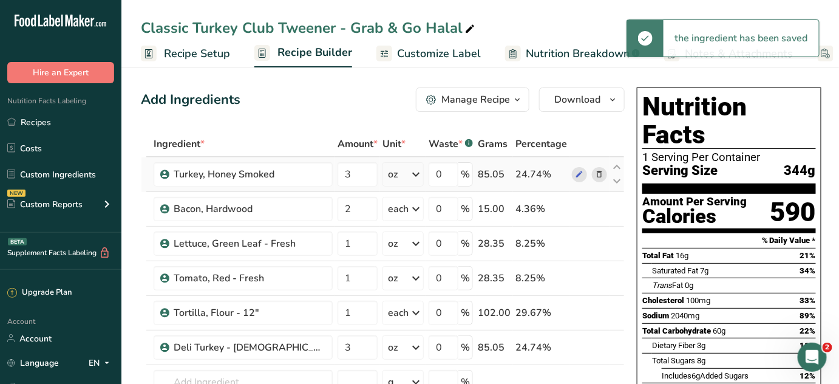
click at [595, 175] on icon at bounding box center [599, 174] width 8 height 13
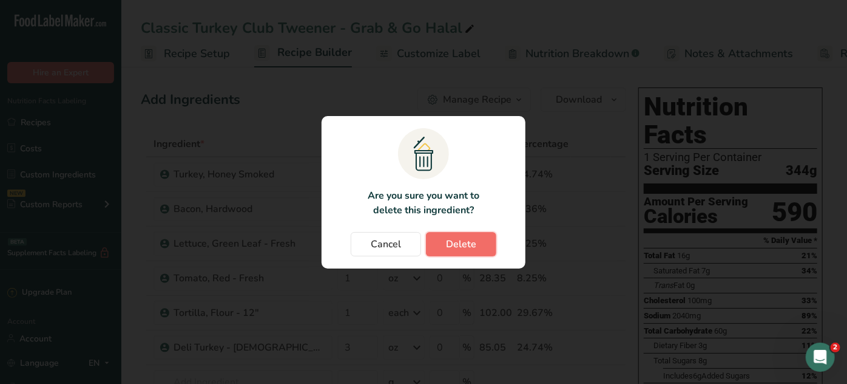
click at [455, 240] on span "Delete" at bounding box center [461, 244] width 30 height 15
type input "2"
type input "1"
type input "3"
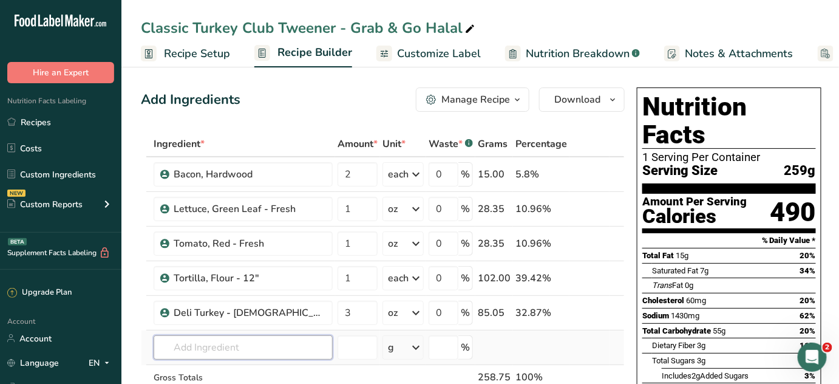
click at [235, 350] on input "text" at bounding box center [243, 347] width 179 height 24
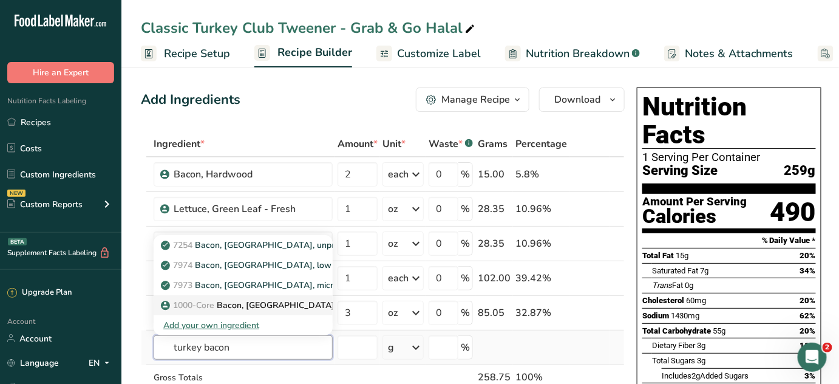
type input "turkey bacon"
click at [241, 307] on p "1000-Core Bacon, Turkey" at bounding box center [248, 305] width 171 height 13
type input "Bacon, Turkey"
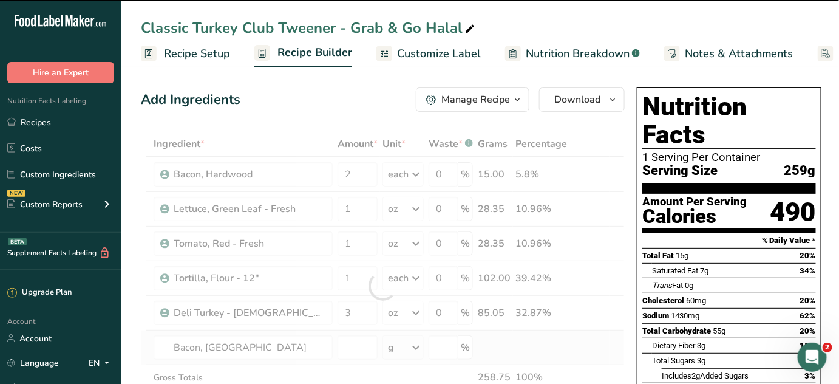
type input "0"
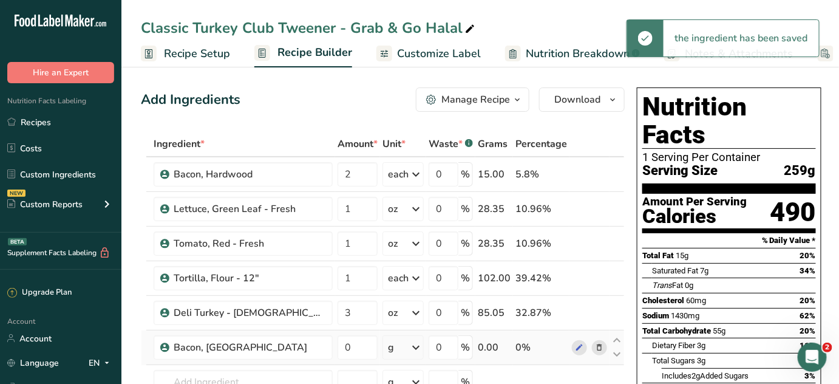
click at [408, 350] on icon at bounding box center [415, 347] width 15 height 22
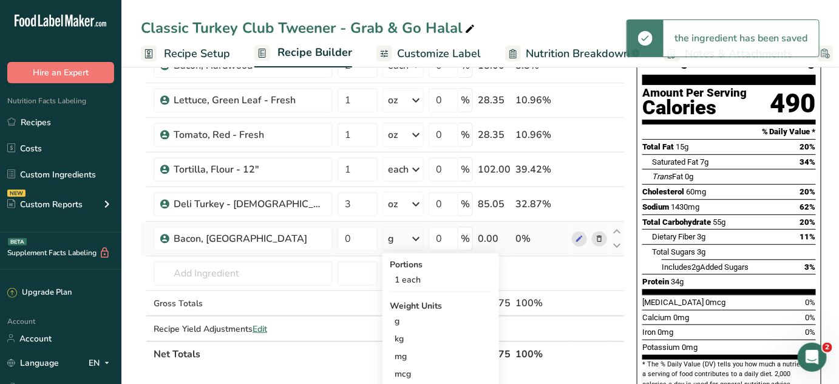
scroll to position [110, 0]
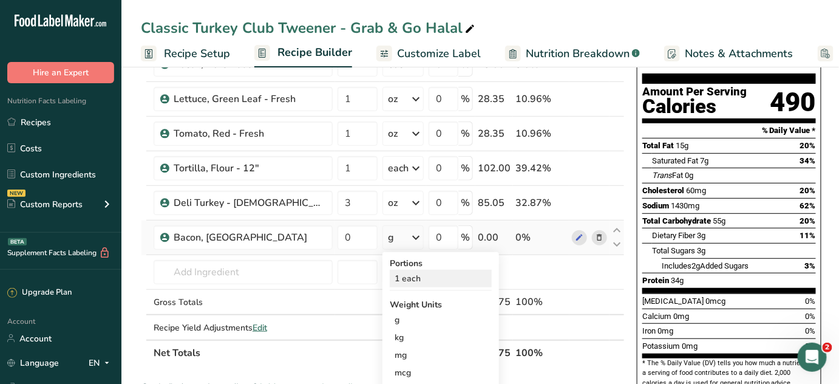
click at [390, 274] on div "1 each" at bounding box center [441, 278] width 102 height 18
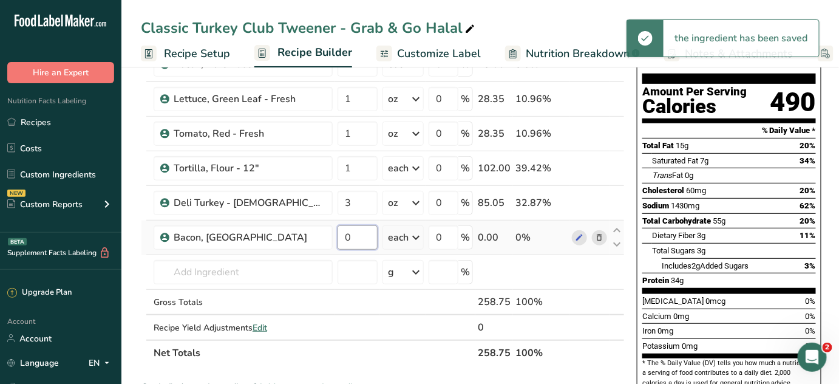
click at [337, 238] on input "0" at bounding box center [357, 237] width 40 height 24
type input "2"
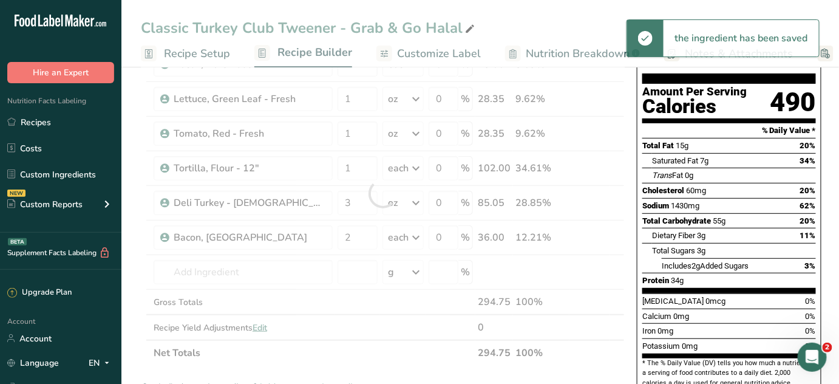
click at [632, 227] on div "Nutrition Facts 1 Serving Per Container Serving Size 259g Amount Per Serving Ca…" at bounding box center [729, 341] width 194 height 736
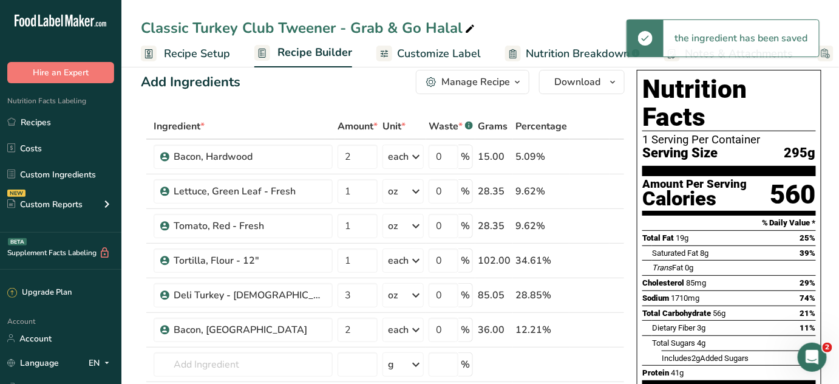
scroll to position [0, 0]
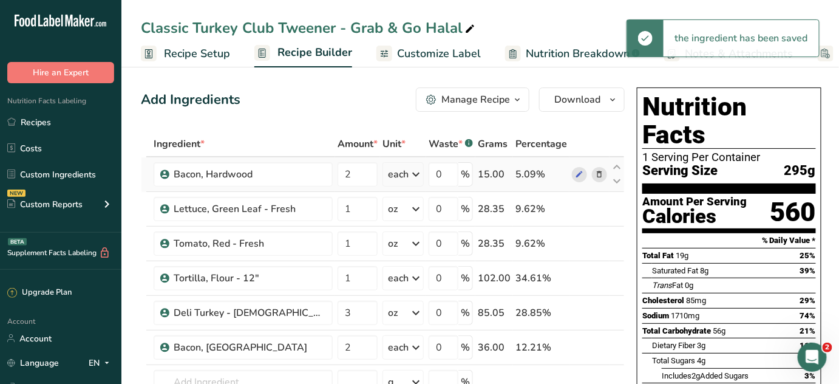
click at [595, 175] on icon at bounding box center [599, 174] width 8 height 13
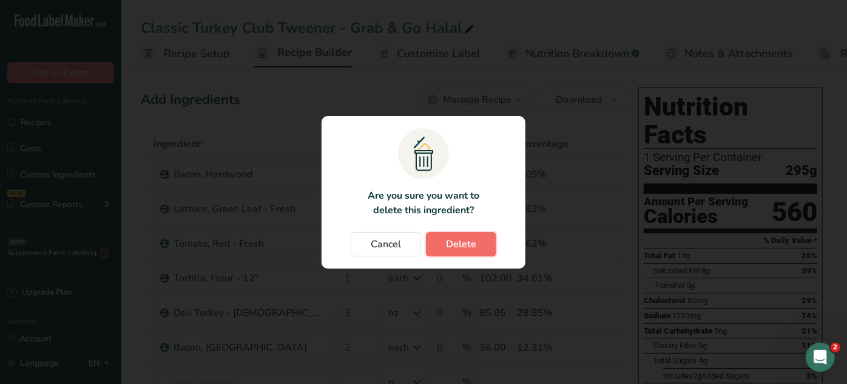
click at [466, 243] on span "Delete" at bounding box center [461, 244] width 30 height 15
type input "1"
type input "3"
type input "2"
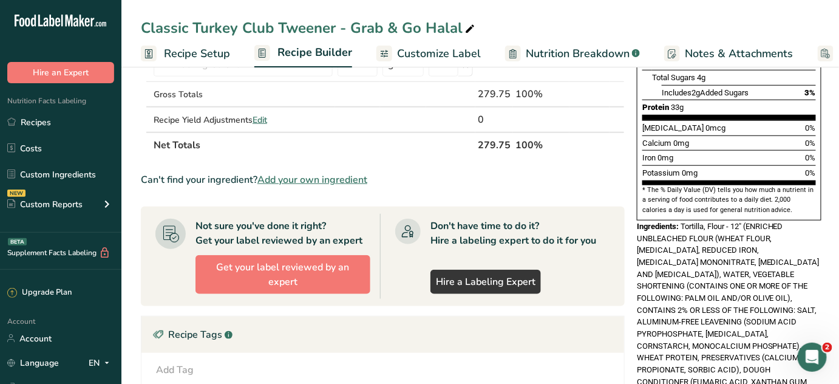
scroll to position [529, 0]
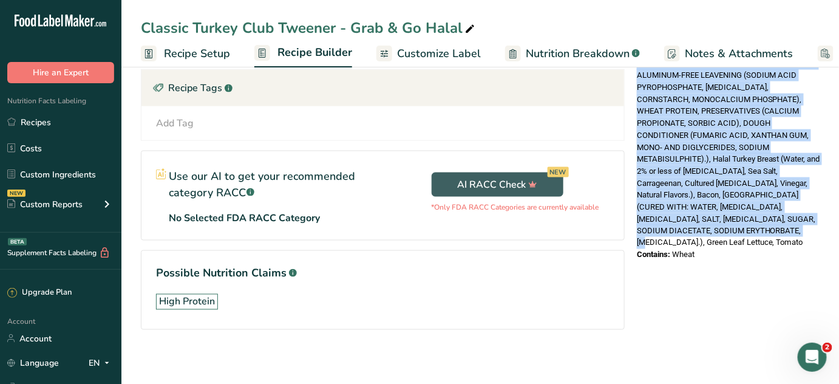
drag, startPoint x: 676, startPoint y: 252, endPoint x: 693, endPoint y: 200, distance: 54.9
click at [693, 200] on div "Ingredients: Tortilla, Flour - 12" (ENRICHED UNBLEACHED FLOUR (WHEAT FLOUR, NIA…" at bounding box center [729, 111] width 185 height 275
copy span "Tortilla, Flour - 12" (ENRICHED UNBLEACHED FLOUR (WHEAT FLOUR, NIACIN, REDUCED …"
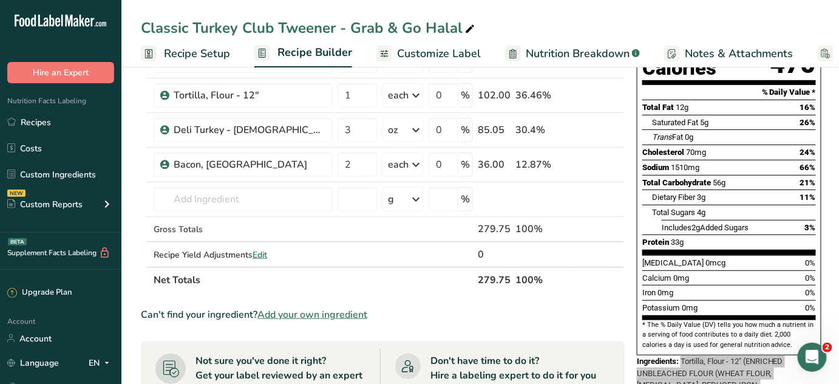
scroll to position [0, 0]
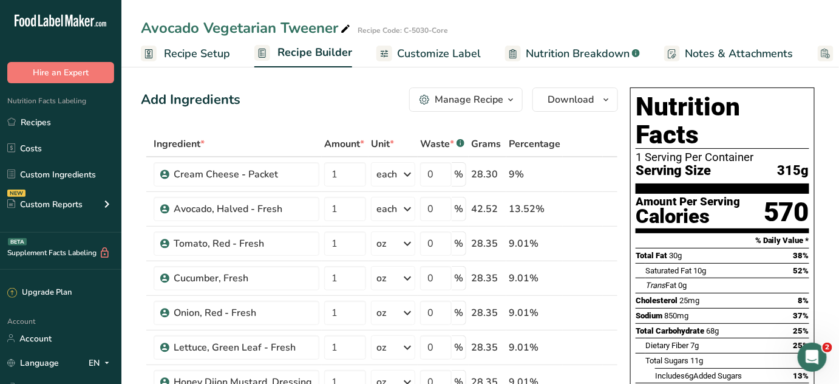
click at [505, 103] on span "button" at bounding box center [510, 99] width 15 height 15
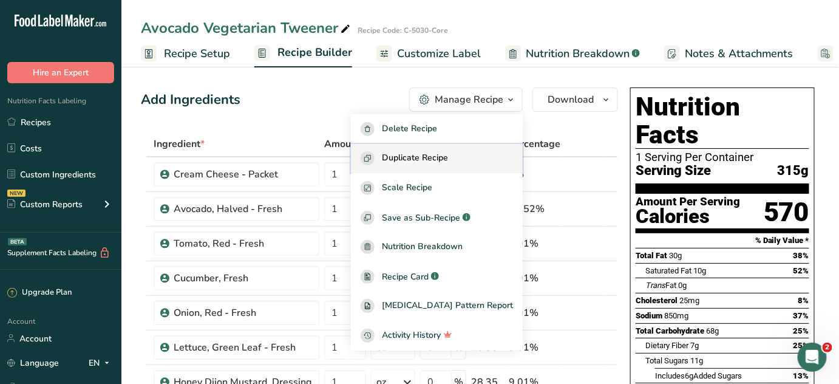
click at [448, 157] on span "Duplicate Recipe" at bounding box center [415, 158] width 66 height 14
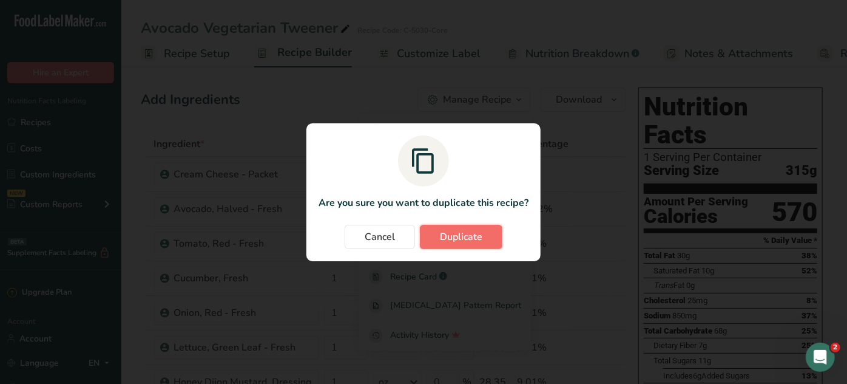
click at [476, 235] on span "Duplicate" at bounding box center [461, 236] width 42 height 15
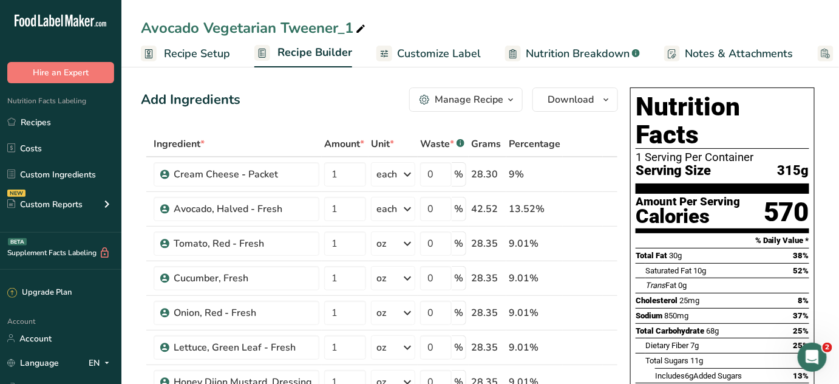
click at [360, 27] on icon at bounding box center [360, 29] width 11 height 17
type input "Avocado Vegetarian Tweener - Grab & Go"
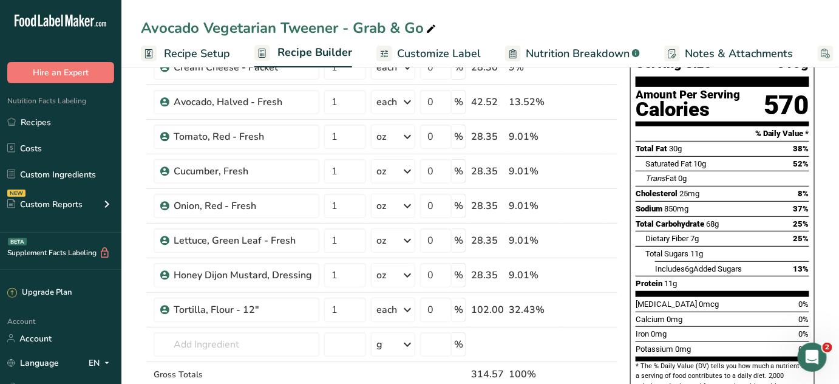
scroll to position [110, 0]
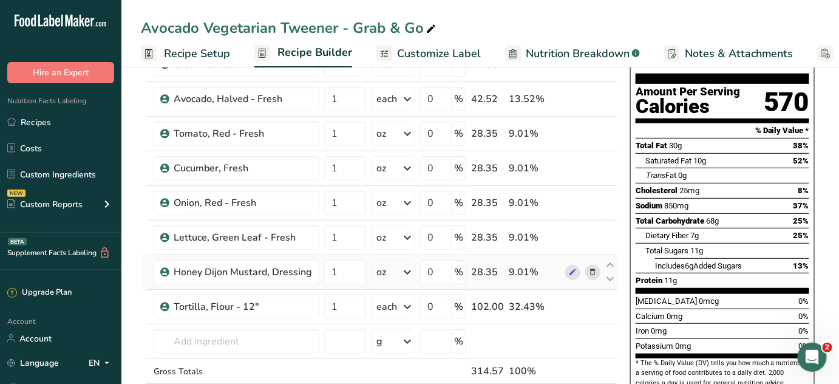
click at [591, 269] on icon at bounding box center [592, 272] width 8 height 13
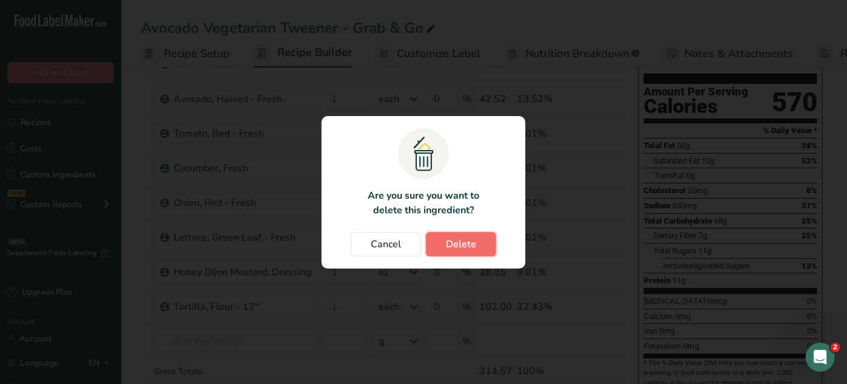
click at [472, 241] on span "Delete" at bounding box center [461, 244] width 30 height 15
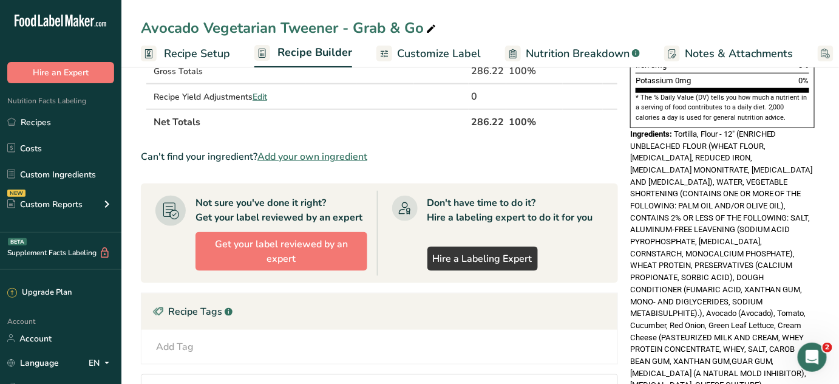
scroll to position [398, 0]
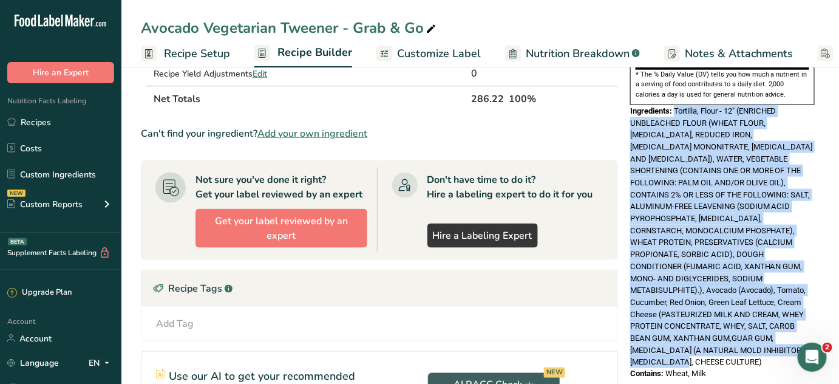
drag, startPoint x: 676, startPoint y: 200, endPoint x: 783, endPoint y: 318, distance: 159.0
click at [783, 318] on div "Ingredients: Tortilla, Flour - 12" (ENRICHED UNBLEACHED FLOUR (WHEAT FLOUR, NIA…" at bounding box center [722, 236] width 185 height 263
copy span "Tortilla, Flour - 12" (ENRICHED UNBLEACHED FLOUR (WHEAT FLOUR, NIACIN, REDUCED …"
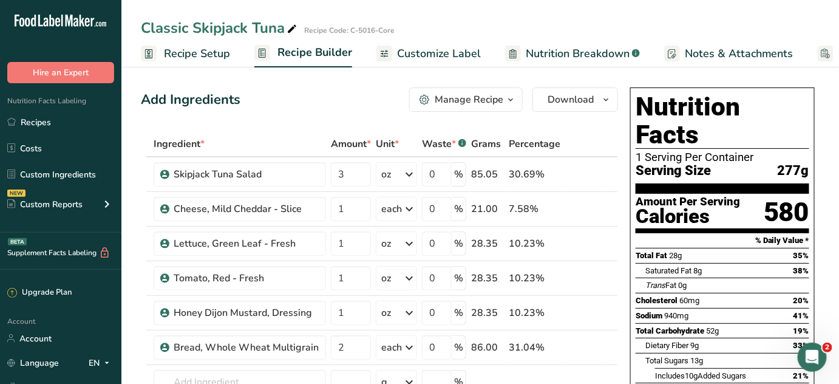
click at [458, 97] on div "Manage Recipe" at bounding box center [469, 99] width 69 height 15
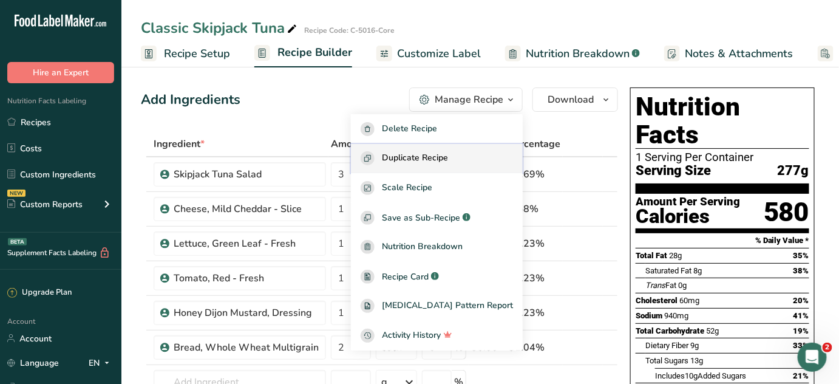
click at [448, 157] on span "Duplicate Recipe" at bounding box center [415, 158] width 66 height 14
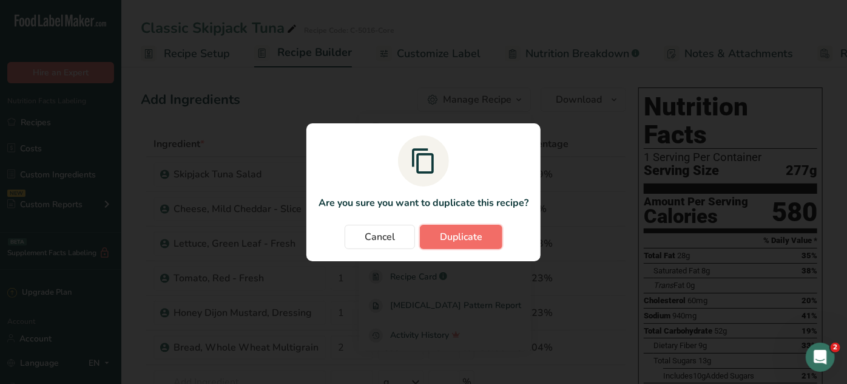
click at [471, 234] on span "Duplicate" at bounding box center [461, 236] width 42 height 15
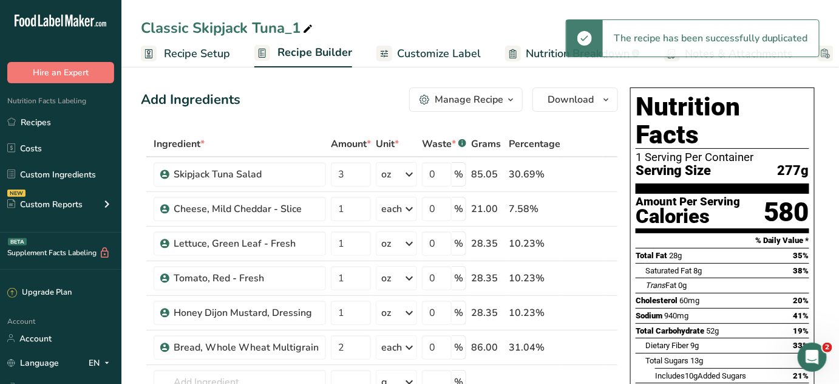
click at [306, 26] on icon at bounding box center [307, 29] width 11 height 17
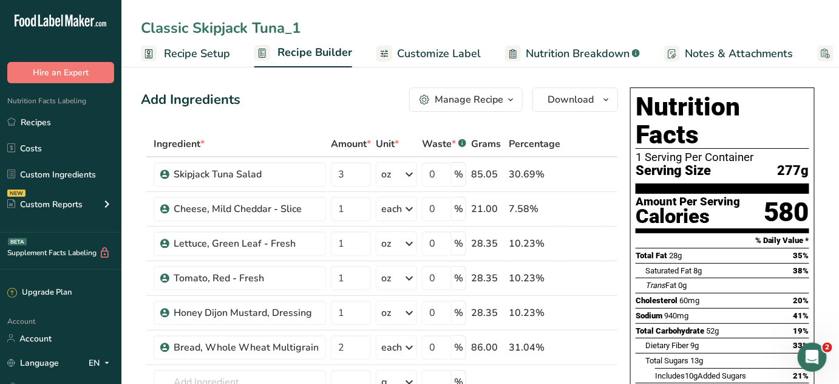
drag, startPoint x: 305, startPoint y: 26, endPoint x: 286, endPoint y: 34, distance: 20.4
click at [286, 34] on input "Classic Skipjack Tuna_1" at bounding box center [480, 28] width 679 height 22
click at [459, 19] on input "Classic Skipjack Tuna - Grab & Go" at bounding box center [480, 28] width 679 height 22
type input "Classic Skipjack Tuna - Grab & Go"
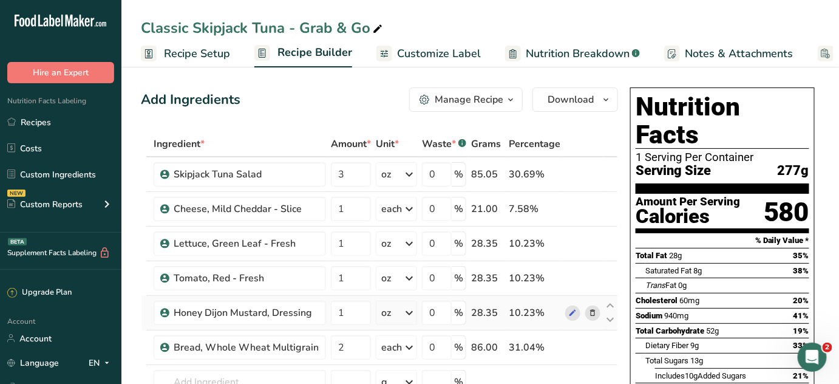
click at [594, 311] on icon at bounding box center [593, 312] width 8 height 13
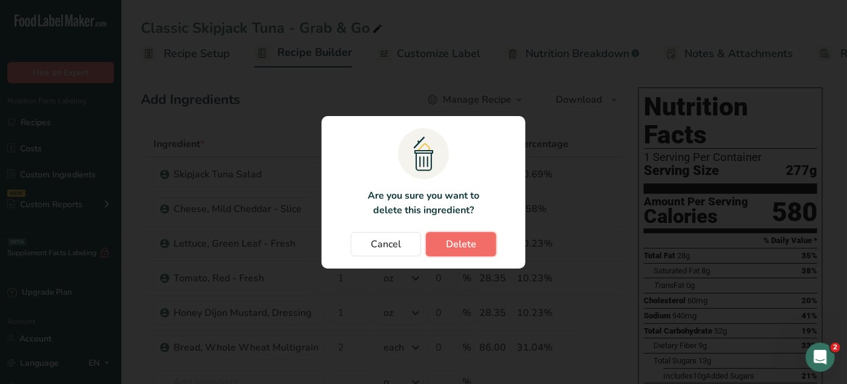
click at [453, 242] on span "Delete" at bounding box center [461, 244] width 30 height 15
type input "2"
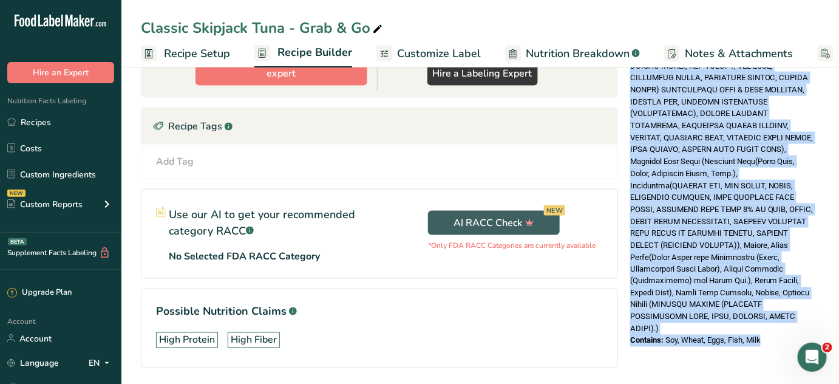
scroll to position [524, 0]
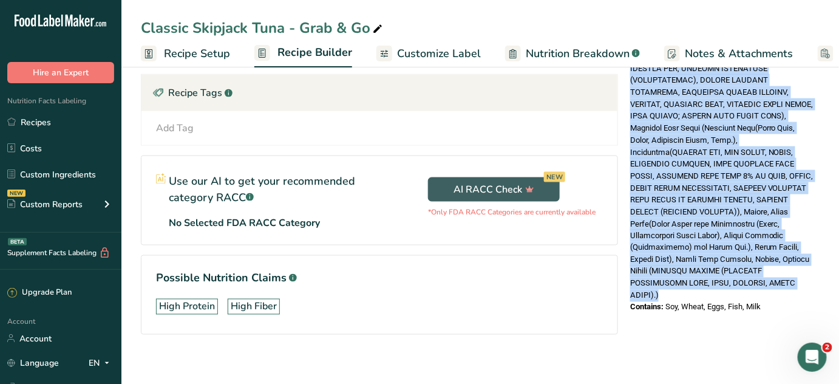
drag, startPoint x: 674, startPoint y: 202, endPoint x: 696, endPoint y: 251, distance: 53.2
click at [696, 251] on div "Ingredients:" at bounding box center [722, 140] width 185 height 323
copy span "Bread, Whole Wheat Multigrain (WHOLE WHEAT FLOUR, WATER, GRANULATED SUGAR SOYBE…"
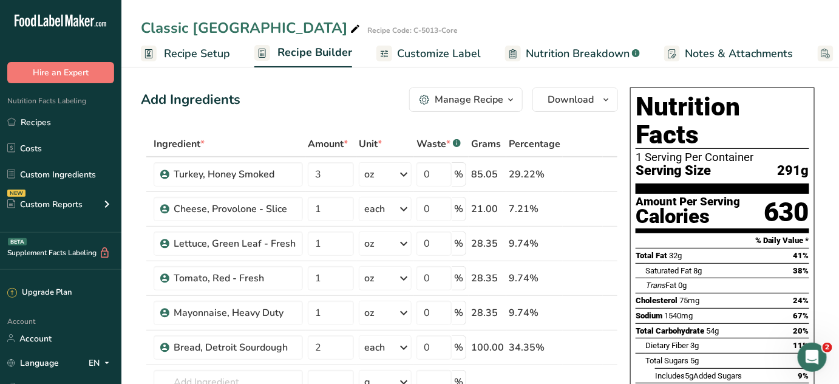
click at [468, 102] on div "Manage Recipe" at bounding box center [469, 99] width 69 height 15
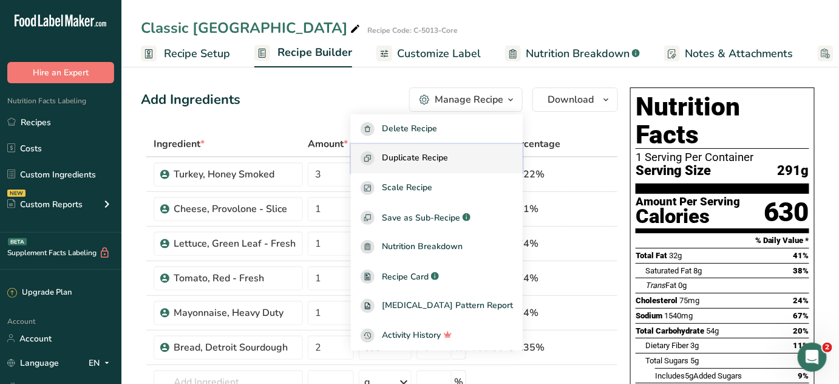
click at [448, 159] on span "Duplicate Recipe" at bounding box center [415, 158] width 66 height 14
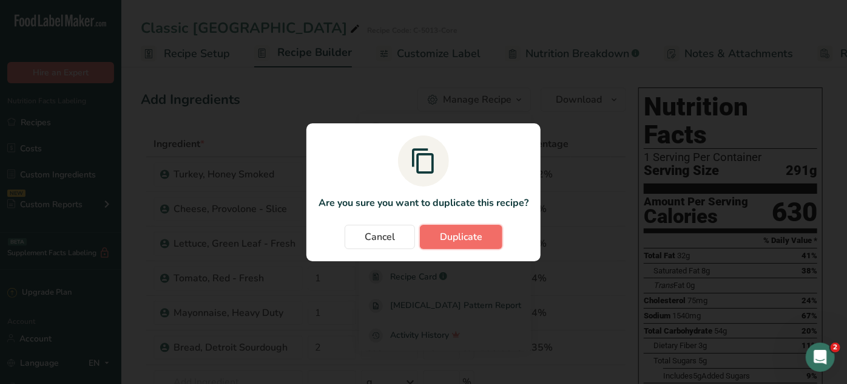
click at [456, 235] on span "Duplicate" at bounding box center [461, 236] width 42 height 15
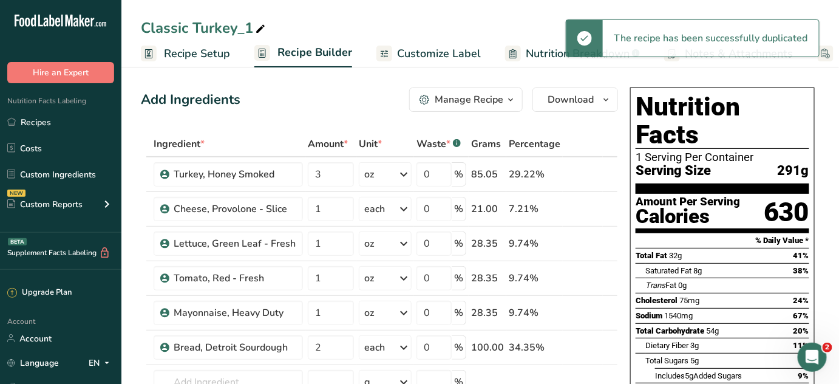
click at [257, 26] on icon at bounding box center [260, 29] width 11 height 17
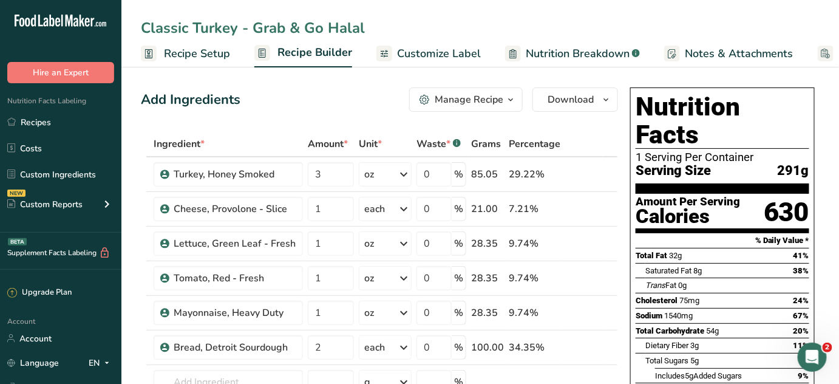
type input "Classic Turkey - Grab & Go Halal"
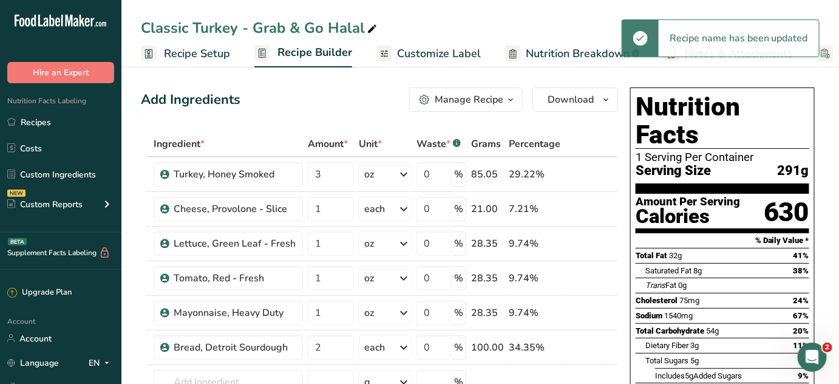
click at [211, 57] on span "Recipe Setup" at bounding box center [197, 54] width 66 height 16
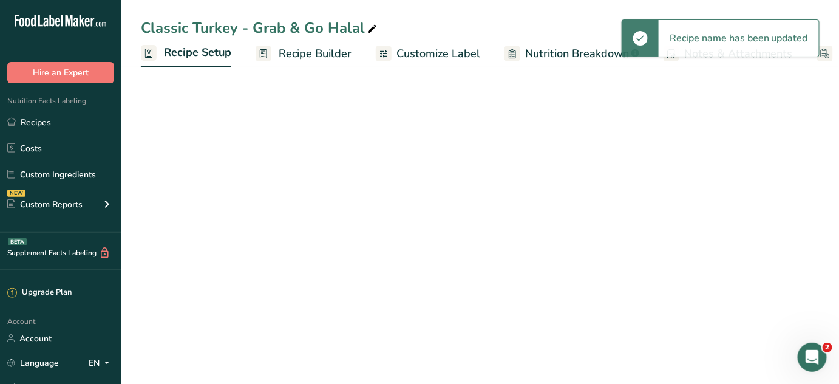
scroll to position [0, 4]
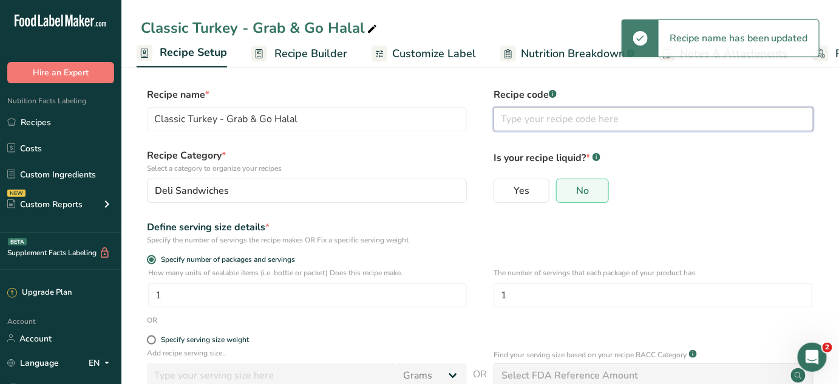
click at [524, 123] on input "text" at bounding box center [653, 119] width 320 height 24
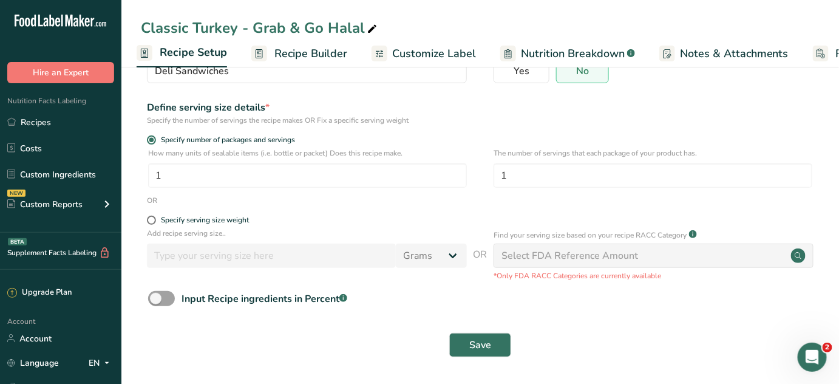
scroll to position [120, 0]
type input "Core - Halal"
click at [487, 342] on span "Save" at bounding box center [480, 344] width 22 height 15
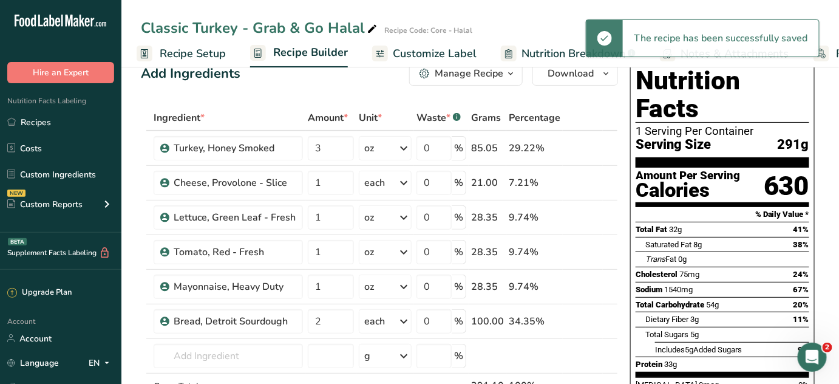
scroll to position [10, 0]
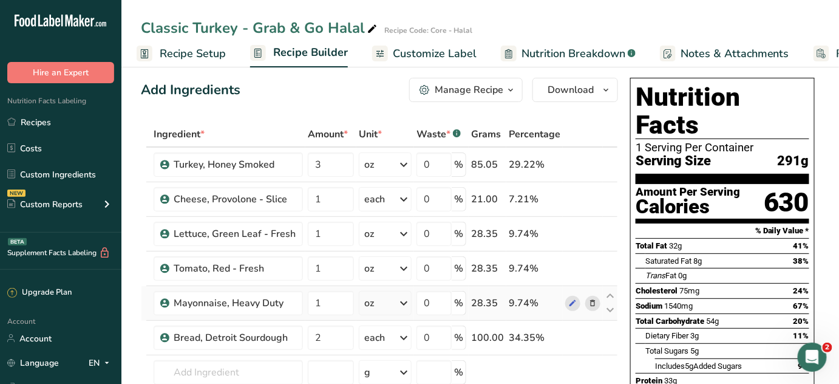
click at [594, 300] on icon at bounding box center [592, 303] width 8 height 13
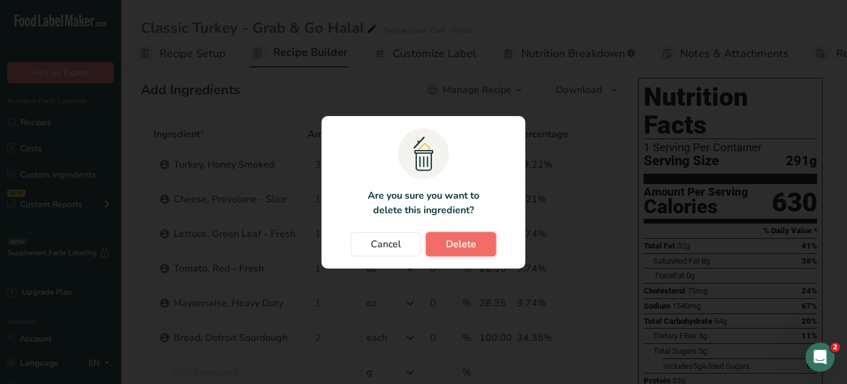
click at [476, 250] on button "Delete" at bounding box center [461, 244] width 70 height 24
type input "2"
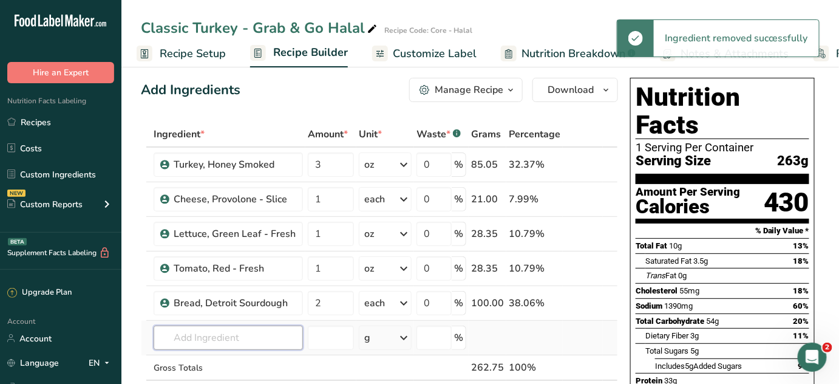
click at [249, 333] on input "text" at bounding box center [228, 337] width 149 height 24
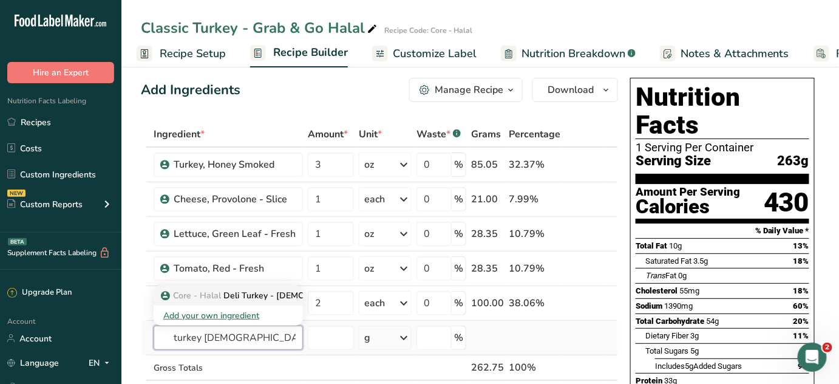
type input "turkey [DEMOGRAPHIC_DATA]"
click at [254, 296] on p "Core - Halal Deli Turkey - Halal" at bounding box center [267, 295] width 209 height 13
type input "Deli Turkey - [DEMOGRAPHIC_DATA]"
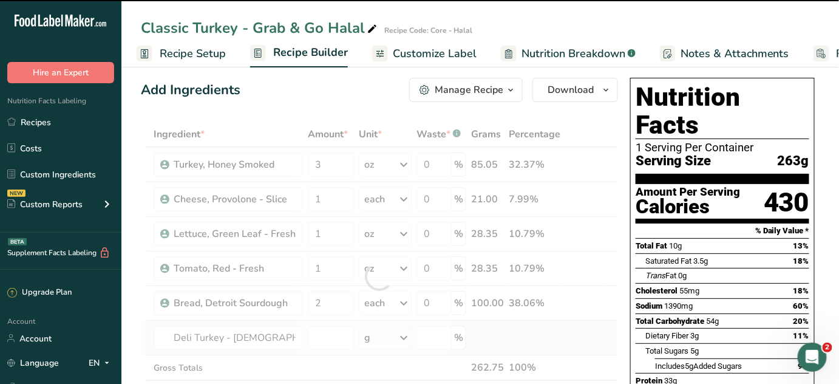
type input "0"
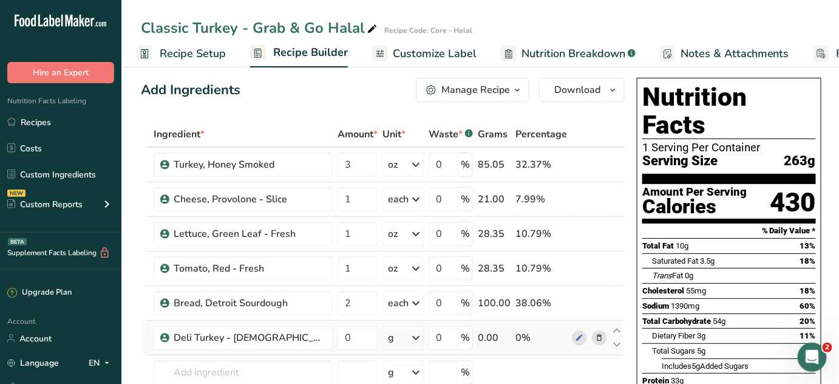
click at [408, 340] on icon at bounding box center [415, 338] width 15 height 22
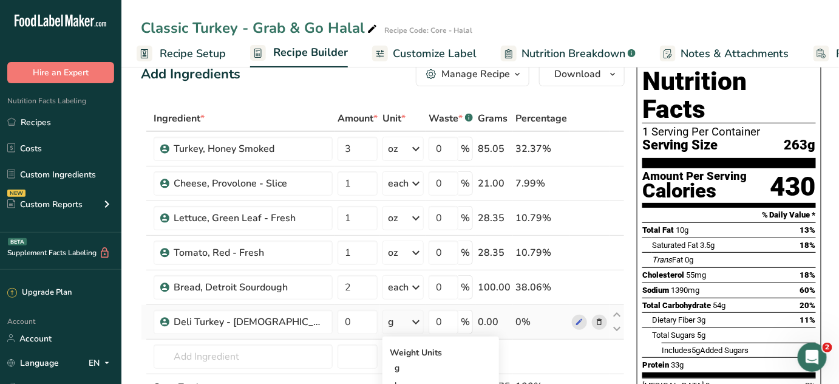
scroll to position [120, 0]
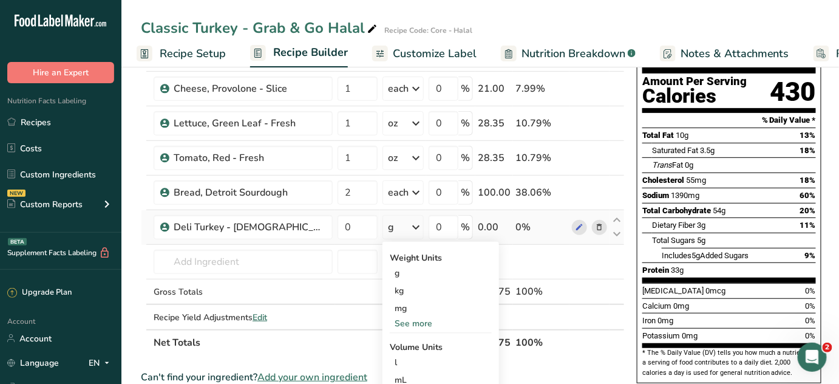
click at [390, 323] on div "See more" at bounding box center [441, 323] width 102 height 13
click at [390, 356] on div "oz" at bounding box center [441, 361] width 102 height 18
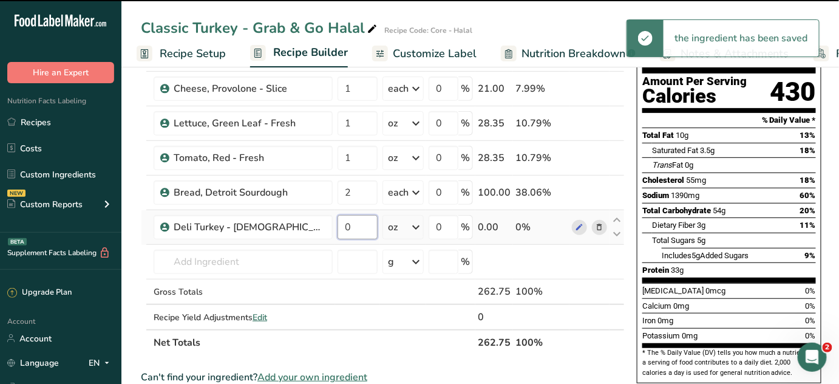
click at [337, 226] on input "0" at bounding box center [357, 227] width 40 height 24
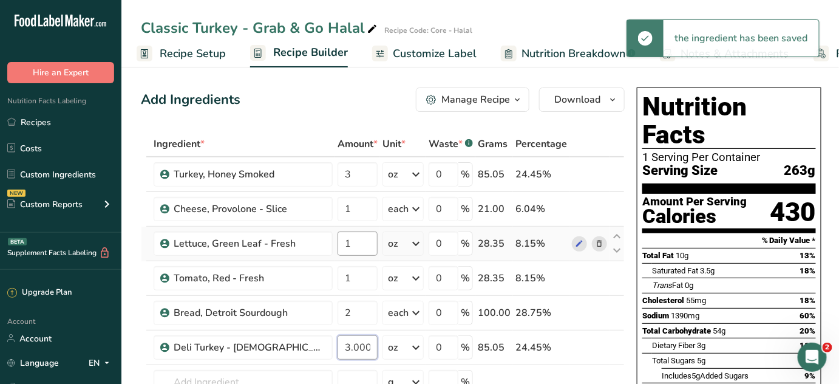
scroll to position [0, 0]
click at [587, 138] on div "Ingredient * Amount * Unit * Waste * .a-a{fill:#347362;}.b-a{fill:#fff;} Grams …" at bounding box center [383, 303] width 484 height 344
drag, startPoint x: 317, startPoint y: 347, endPoint x: 380, endPoint y: 348, distance: 63.1
click at [380, 348] on tr "Deli Turkey - Halal 3.000002 oz Weight Units g kg mg mcg lb oz See less Volume …" at bounding box center [382, 347] width 483 height 35
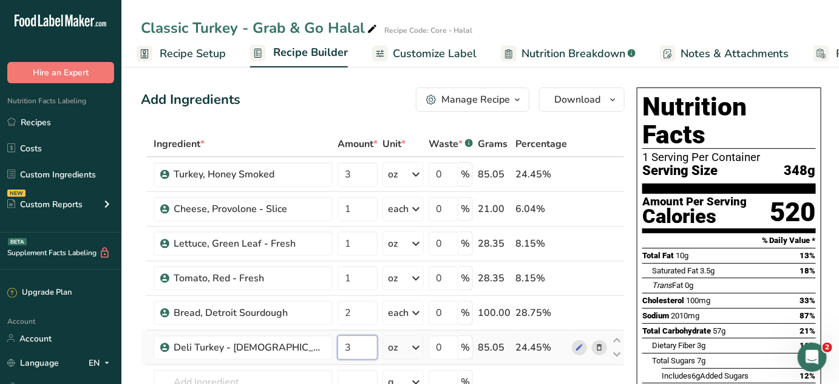
scroll to position [0, 0]
type input "3"
click at [359, 108] on div "Add Ingredients Manage Recipe Delete Recipe Duplicate Recipe Scale Recipe Save …" at bounding box center [383, 99] width 484 height 24
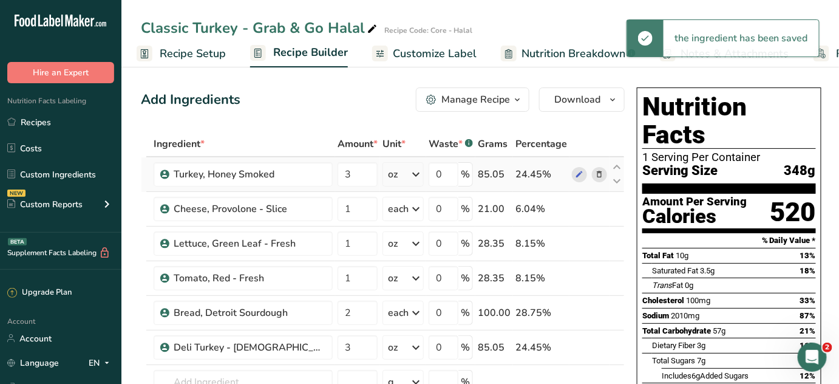
click at [595, 174] on icon at bounding box center [599, 174] width 8 height 13
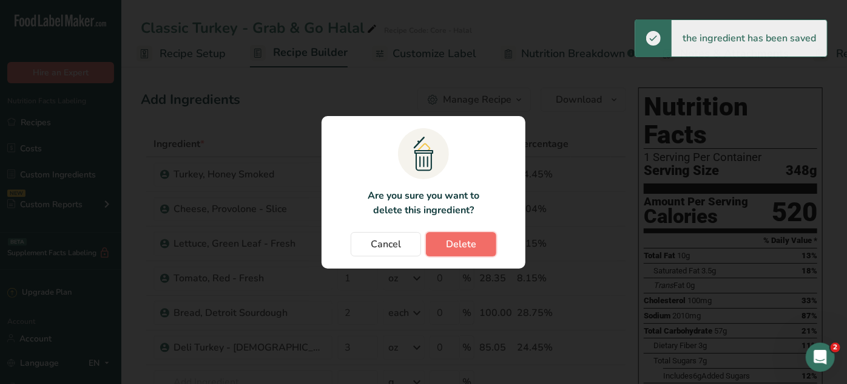
click at [462, 244] on span "Delete" at bounding box center [461, 244] width 30 height 15
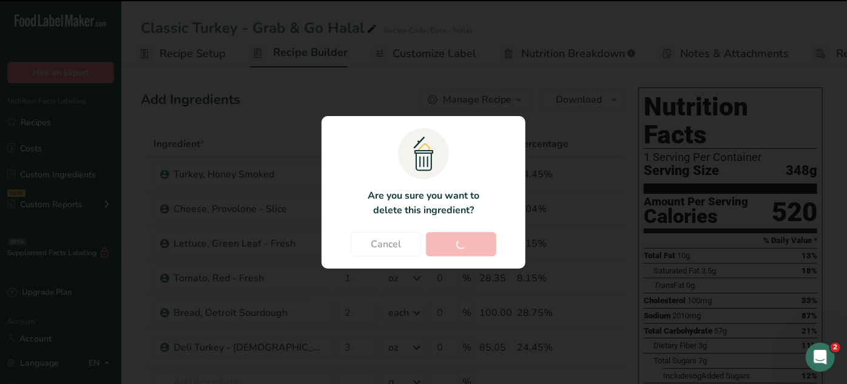
type input "1"
type input "2"
type input "3"
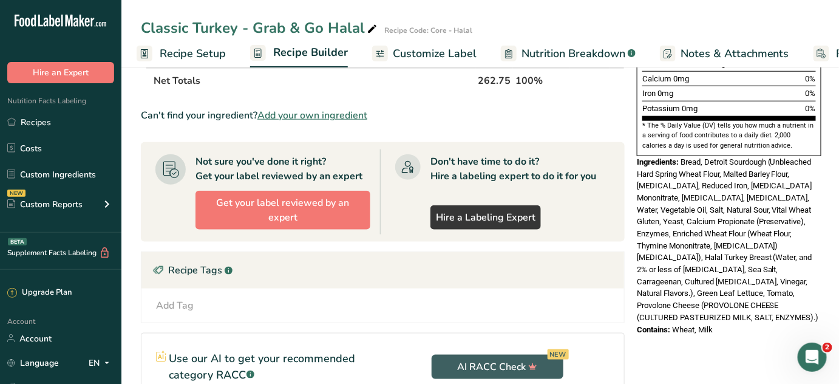
scroll to position [348, 0]
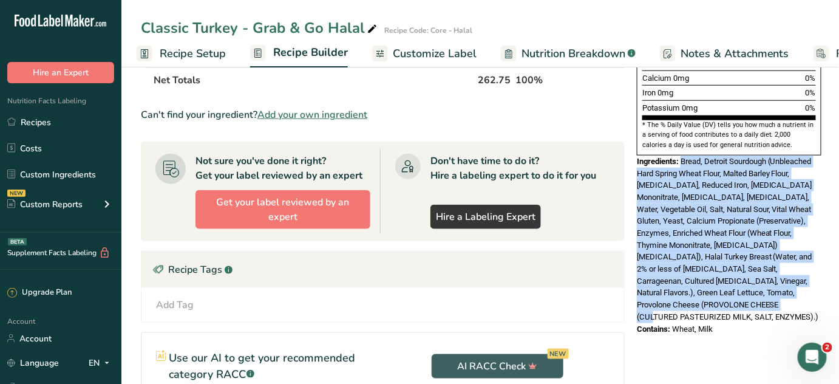
drag, startPoint x: 674, startPoint y: 256, endPoint x: 720, endPoint y: 271, distance: 48.0
click at [720, 271] on div "Ingredients: Bread, Detroit Sourdough (Unbleached Hard Spring Wheat Flour, Malt…" at bounding box center [729, 239] width 185 height 168
copy span "Bread, Detroit Sourdough (Unbleached Hard Spring Wheat Flour, Malted Barley Flo…"
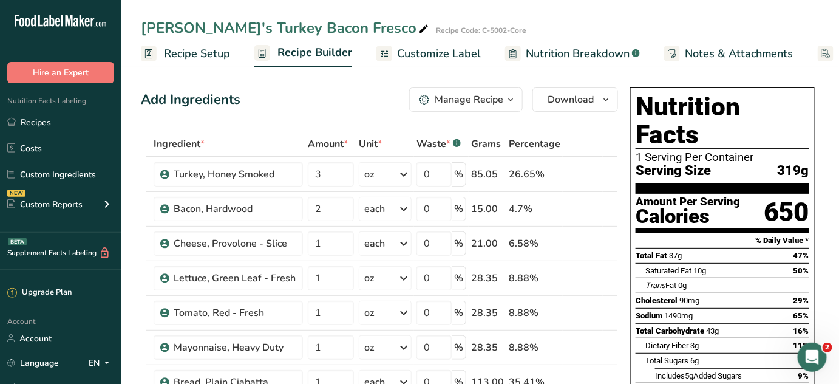
click at [452, 98] on div "Manage Recipe" at bounding box center [469, 99] width 69 height 15
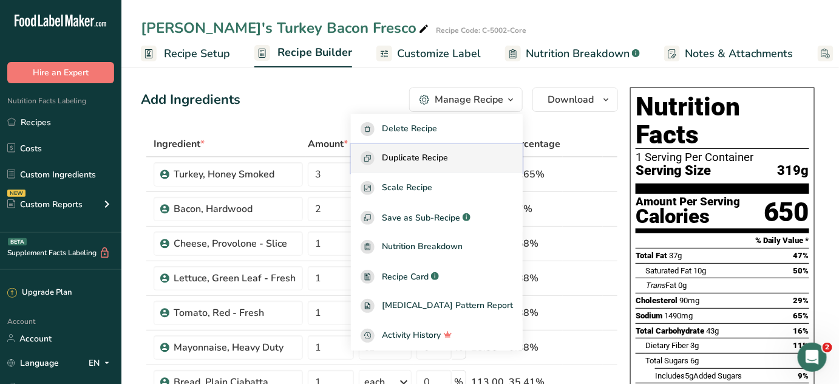
click at [448, 156] on span "Duplicate Recipe" at bounding box center [415, 158] width 66 height 14
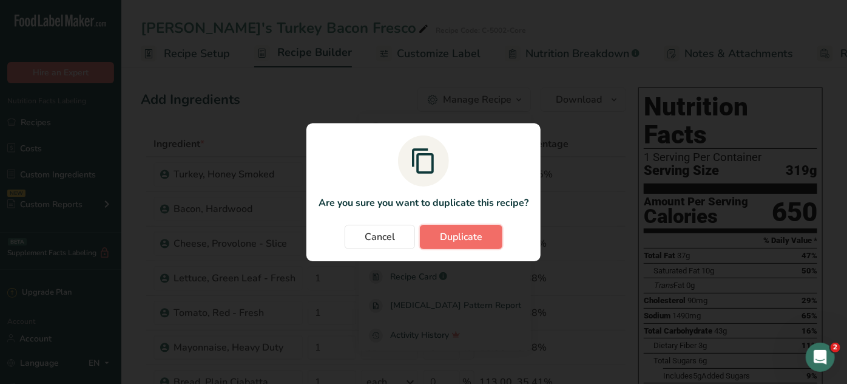
click at [456, 240] on span "Duplicate" at bounding box center [461, 236] width 42 height 15
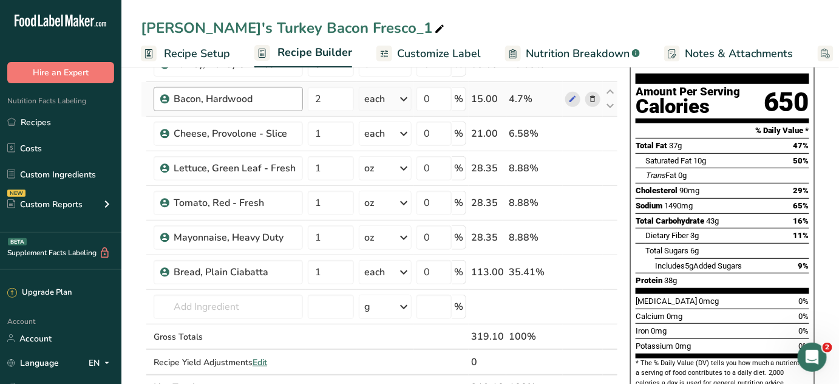
scroll to position [110, 0]
click at [434, 25] on icon at bounding box center [439, 29] width 11 height 17
drag, startPoint x: 370, startPoint y: 25, endPoint x: 351, endPoint y: 27, distance: 19.5
click at [351, 27] on input "[PERSON_NAME]'s Turkey Bacon Fresco_1" at bounding box center [480, 28] width 679 height 22
type input "[PERSON_NAME]'s Turkey Bacon Fresco - Grab & Go Halal"
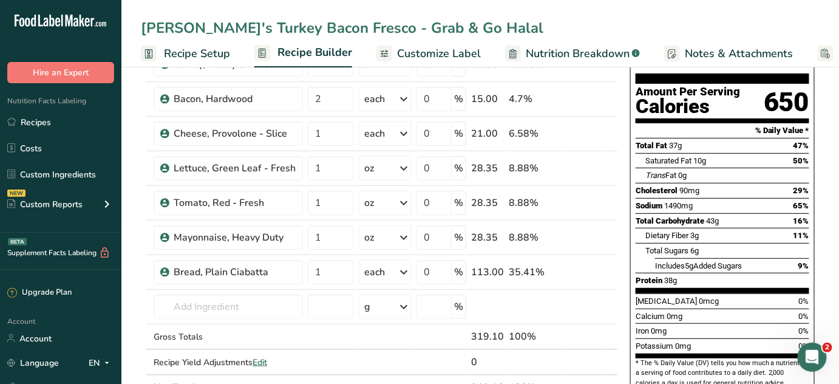
click at [626, 216] on div "Nutrition Facts 1 Serving Per Container Serving Size 319g Amount Per Serving Ca…" at bounding box center [722, 311] width 194 height 676
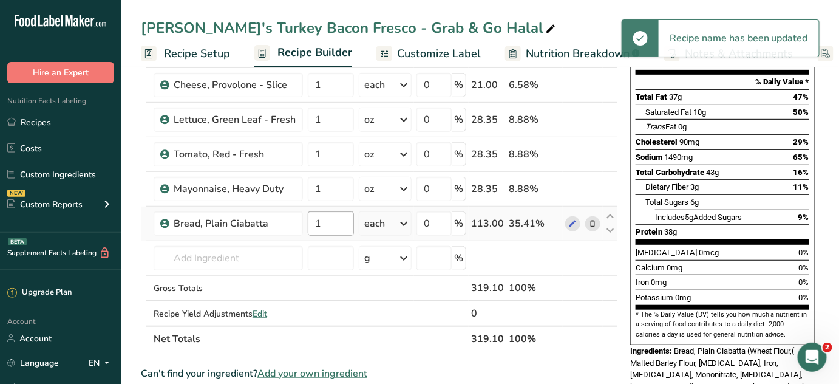
scroll to position [165, 0]
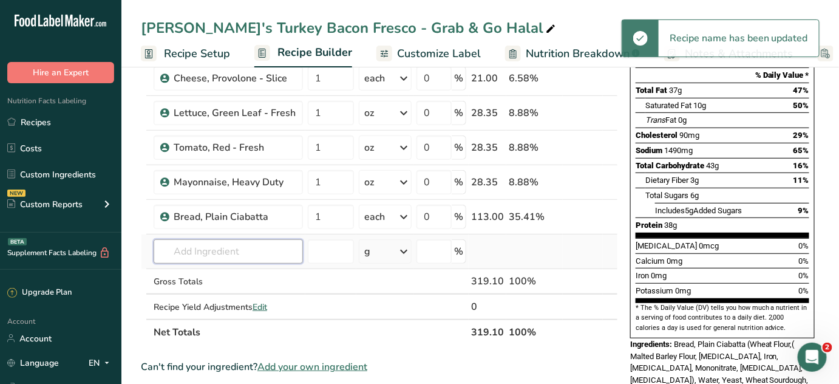
click at [251, 243] on input "text" at bounding box center [228, 251] width 149 height 24
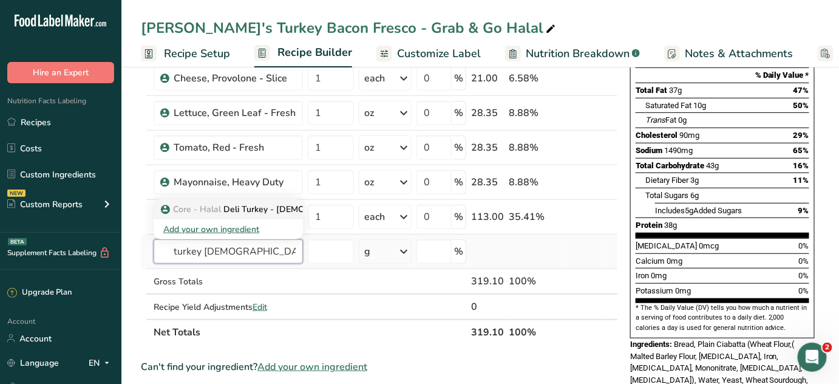
type input "turkey [DEMOGRAPHIC_DATA]"
click at [231, 208] on p "Core - Halal Deli Turkey - Halal" at bounding box center [267, 209] width 209 height 13
type input "Deli Turkey - [DEMOGRAPHIC_DATA]"
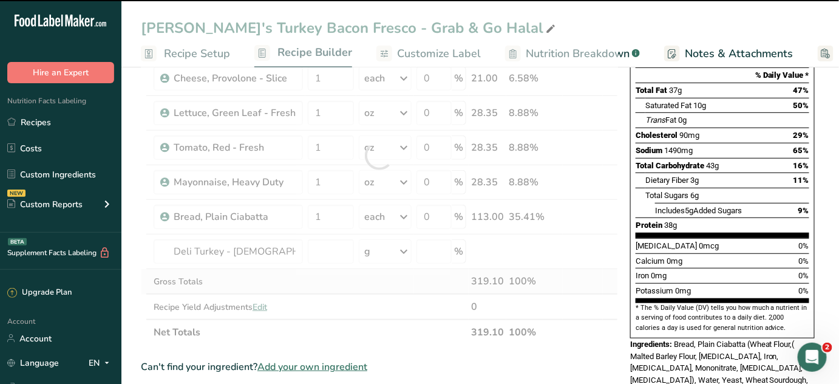
type input "0"
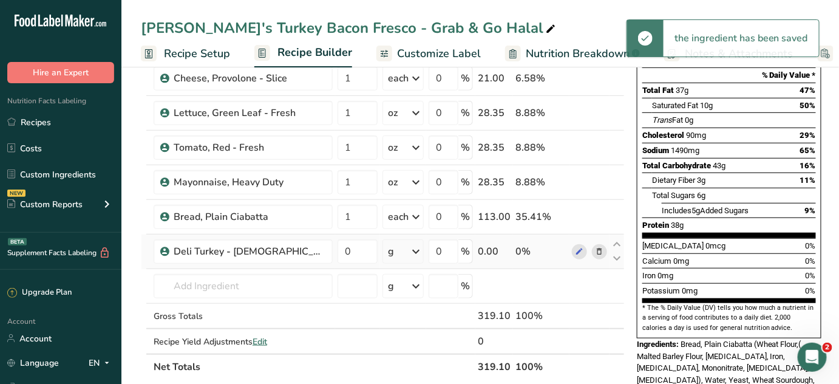
click at [408, 247] on icon at bounding box center [415, 251] width 15 height 22
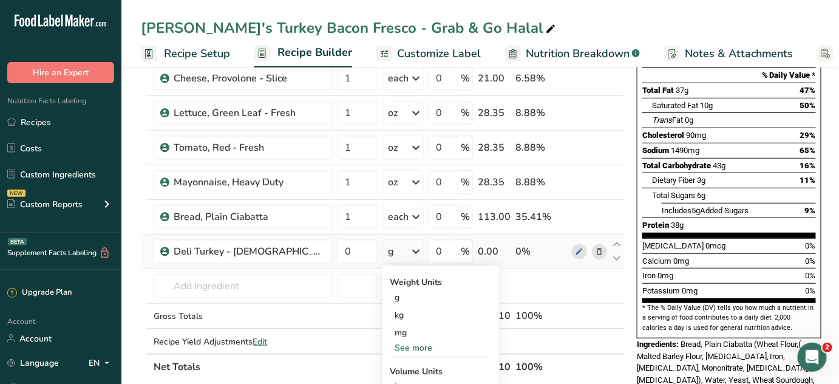
click at [391, 344] on div "See more" at bounding box center [441, 347] width 102 height 13
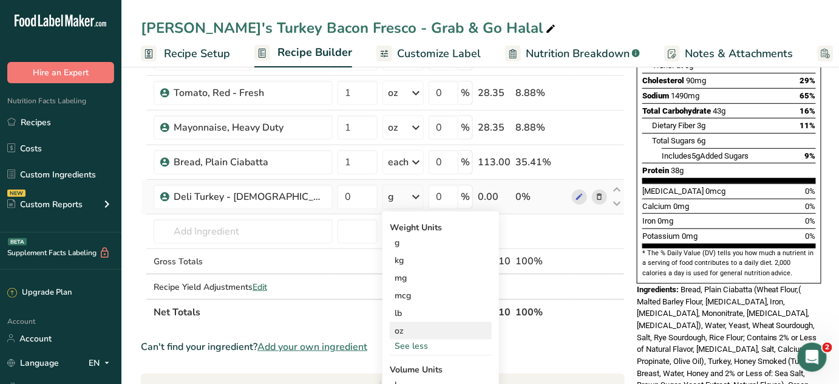
scroll to position [220, 0]
click at [390, 330] on div "oz" at bounding box center [441, 330] width 102 height 18
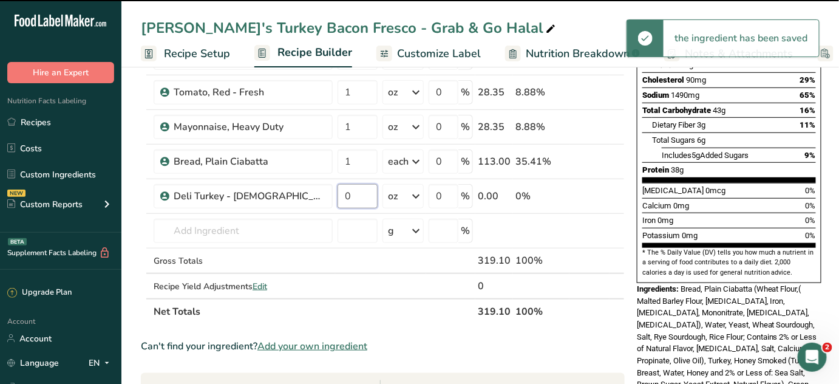
click at [337, 191] on input "0" at bounding box center [357, 196] width 40 height 24
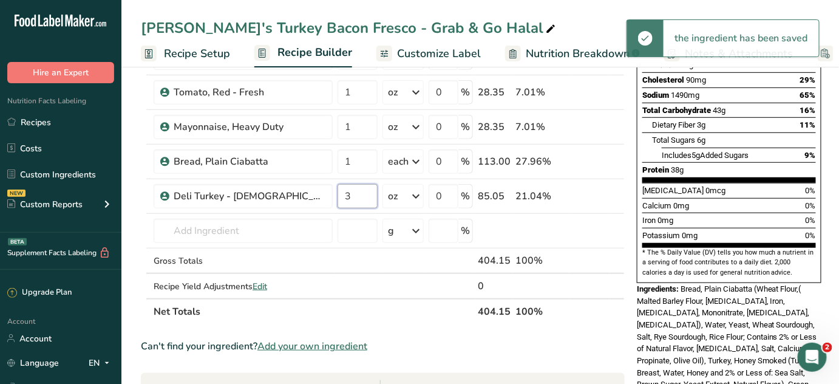
type input "3"
click at [618, 198] on div "Add Ingredients Manage Recipe Delete Recipe Duplicate Recipe Scale Recipe Save …" at bounding box center [386, 321] width 491 height 919
click at [215, 231] on input "text" at bounding box center [243, 230] width 179 height 24
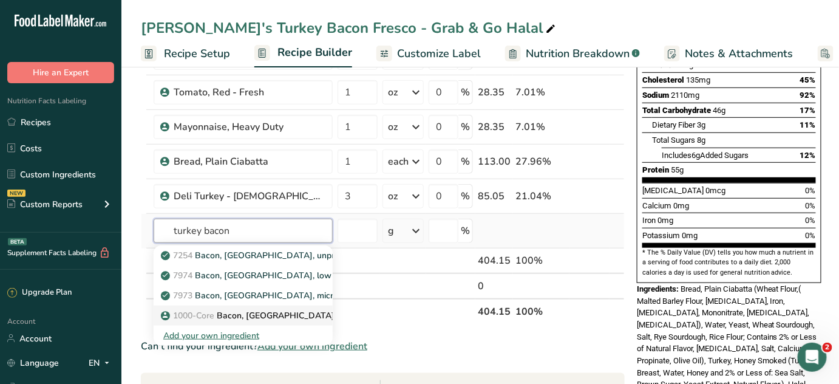
type input "turkey bacon"
click at [211, 315] on span "1000-Core" at bounding box center [193, 316] width 41 height 12
type input "Bacon, [GEOGRAPHIC_DATA]"
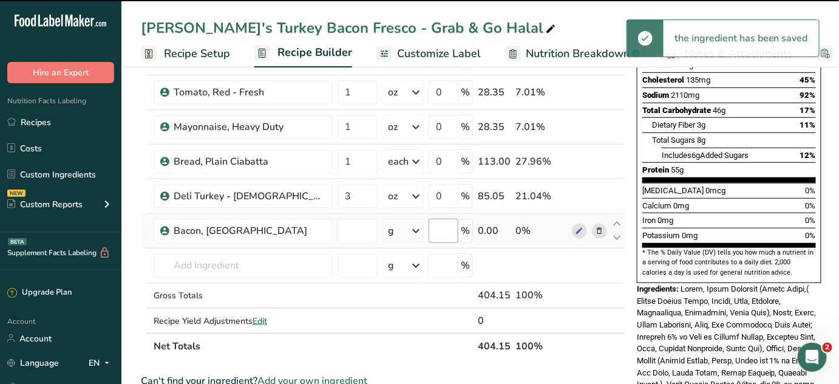
type input "0"
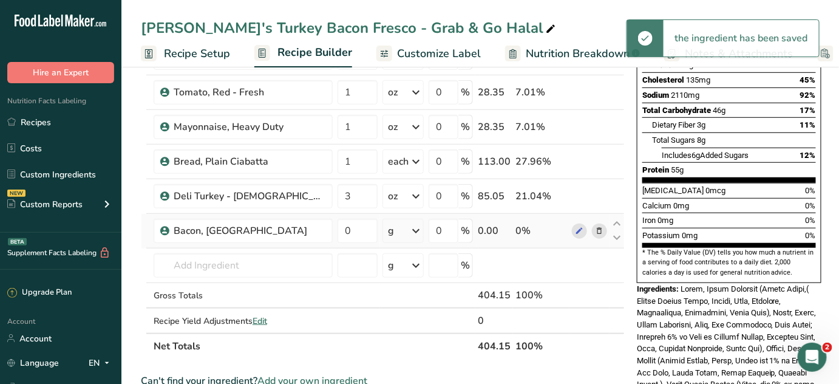
click at [408, 232] on icon at bounding box center [415, 231] width 15 height 22
click at [399, 357] on div "See more" at bounding box center [441, 363] width 102 height 13
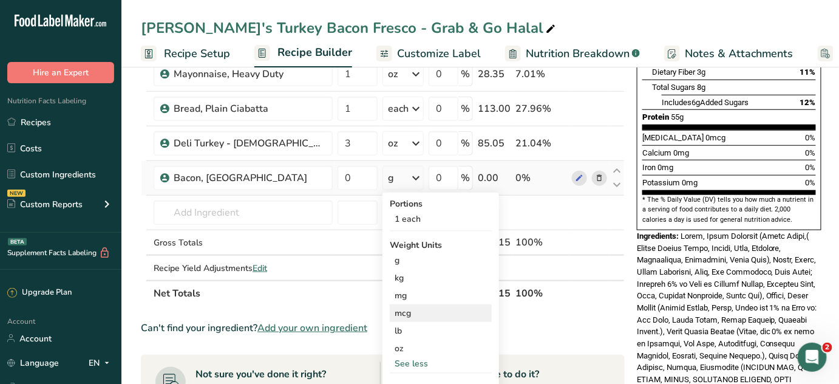
scroll to position [276, 0]
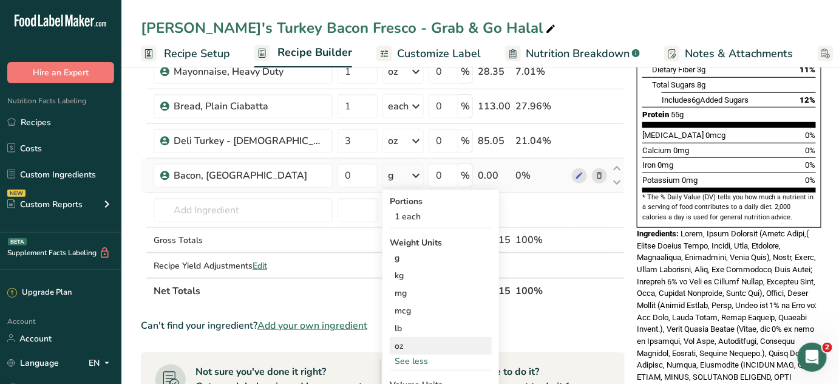
click at [390, 341] on div "oz" at bounding box center [441, 346] width 102 height 18
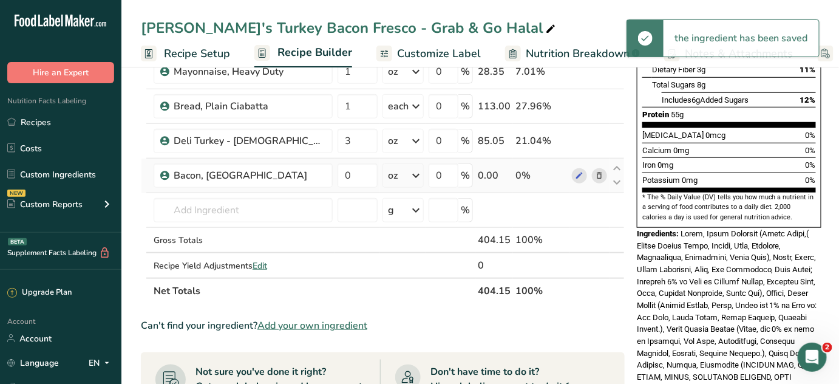
click at [408, 182] on icon at bounding box center [415, 175] width 15 height 22
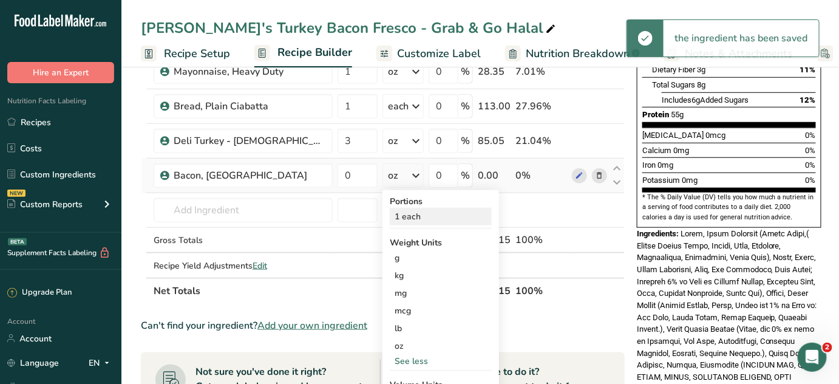
click at [404, 216] on div "1 each" at bounding box center [441, 217] width 102 height 18
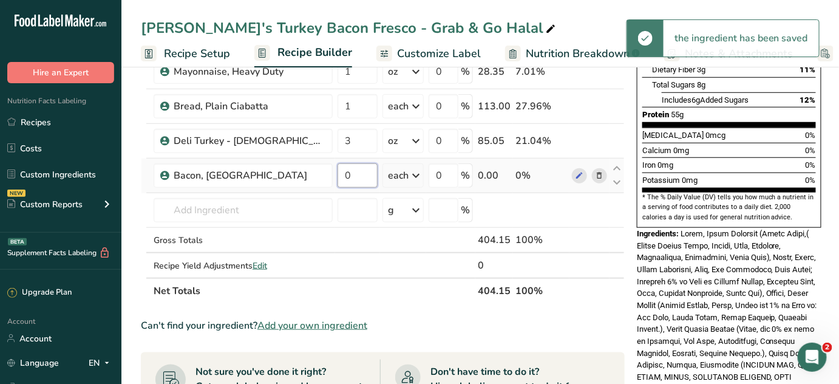
click at [337, 174] on input "0" at bounding box center [357, 175] width 40 height 24
type input "2"
click at [623, 187] on div "Add Ingredients Manage Recipe Delete Recipe Duplicate Recipe Scale Recipe Save …" at bounding box center [386, 283] width 491 height 953
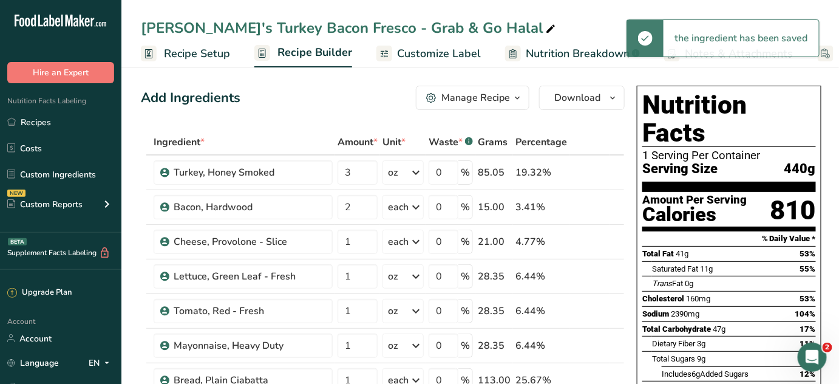
scroll to position [0, 0]
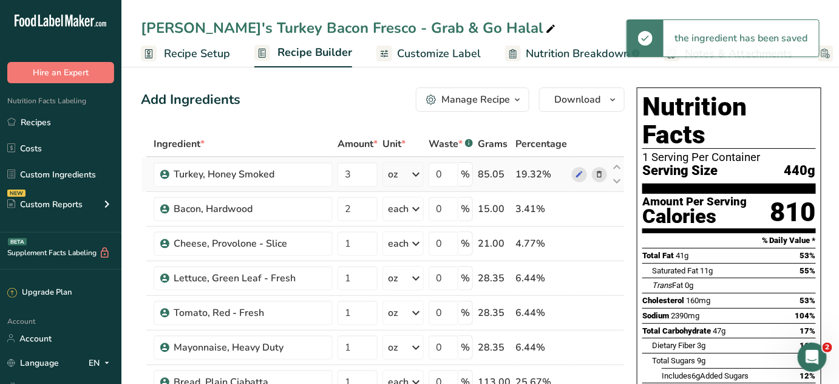
click at [595, 173] on icon at bounding box center [599, 174] width 8 height 13
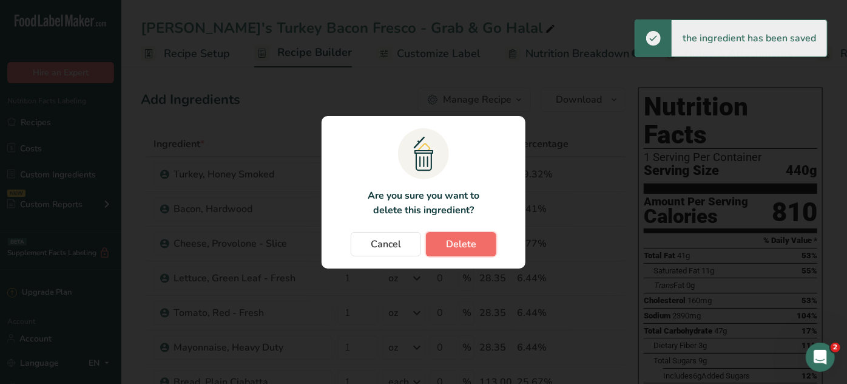
click at [453, 240] on span "Delete" at bounding box center [461, 244] width 30 height 15
